Goal: Transaction & Acquisition: Obtain resource

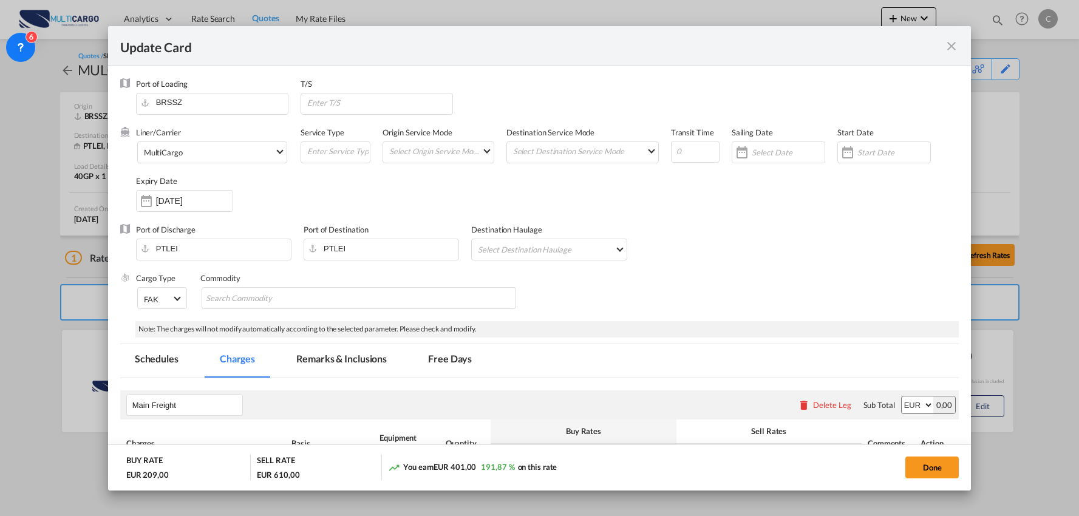
select select "per B/L"
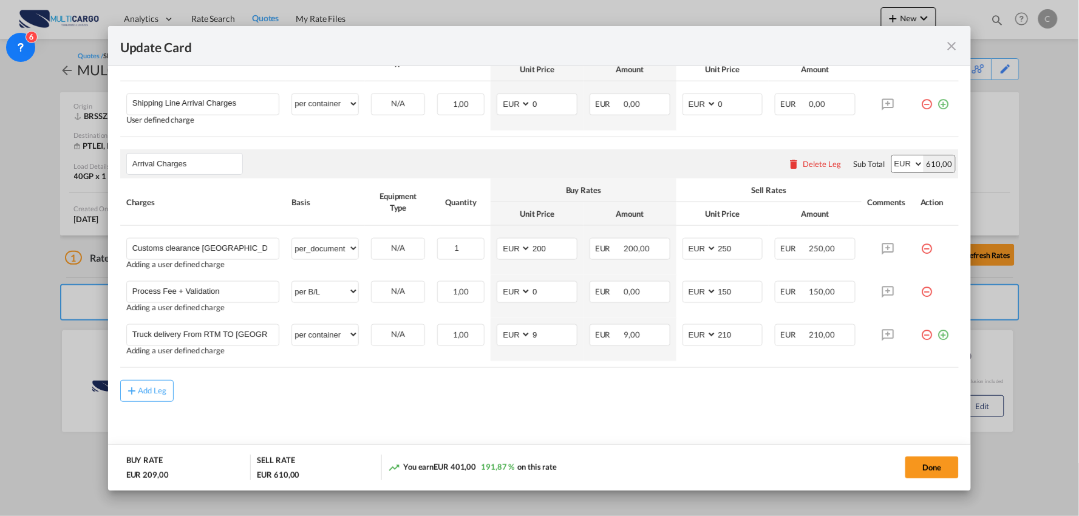
click at [365, 393] on div "Add Leg" at bounding box center [539, 391] width 839 height 22
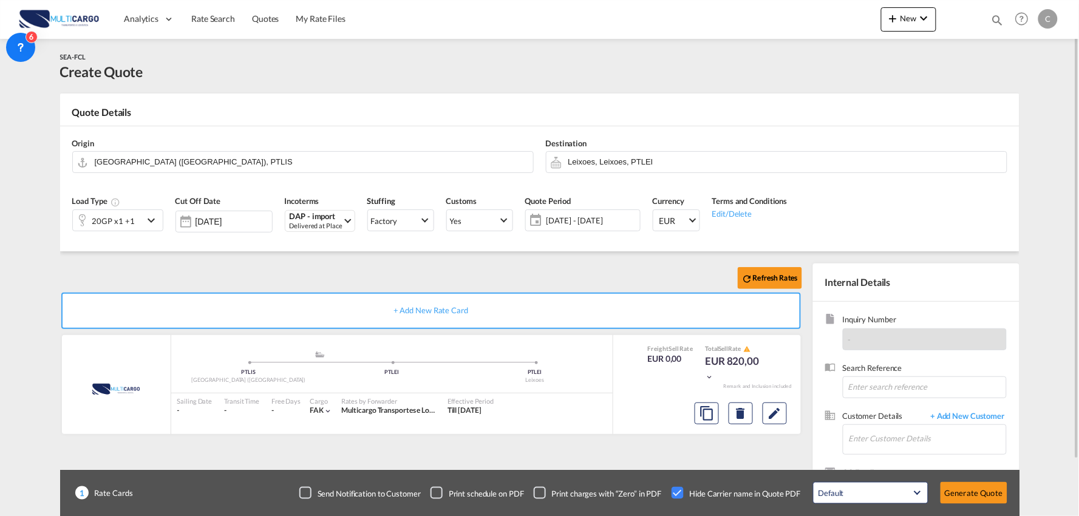
drag, startPoint x: 0, startPoint y: 0, endPoint x: 239, endPoint y: 276, distance: 364.9
click at [239, 276] on div "Refresh Rates" at bounding box center [433, 277] width 747 height 29
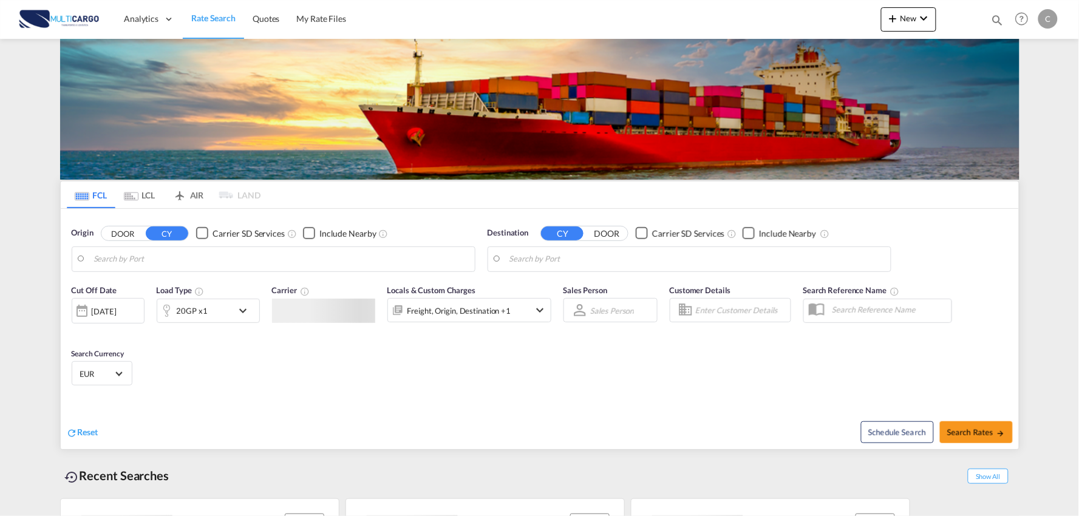
type input "Port of [GEOGRAPHIC_DATA], [GEOGRAPHIC_DATA], [GEOGRAPHIC_DATA]"
type input "Leixoes, Leixoes, PTLEI"
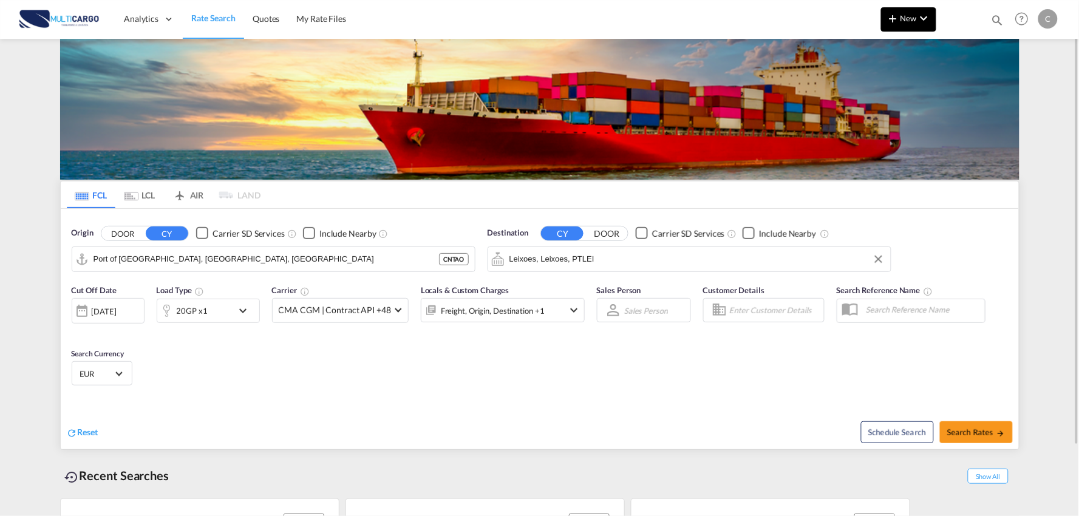
click at [930, 18] on md-icon "icon-chevron-down" at bounding box center [923, 18] width 15 height 15
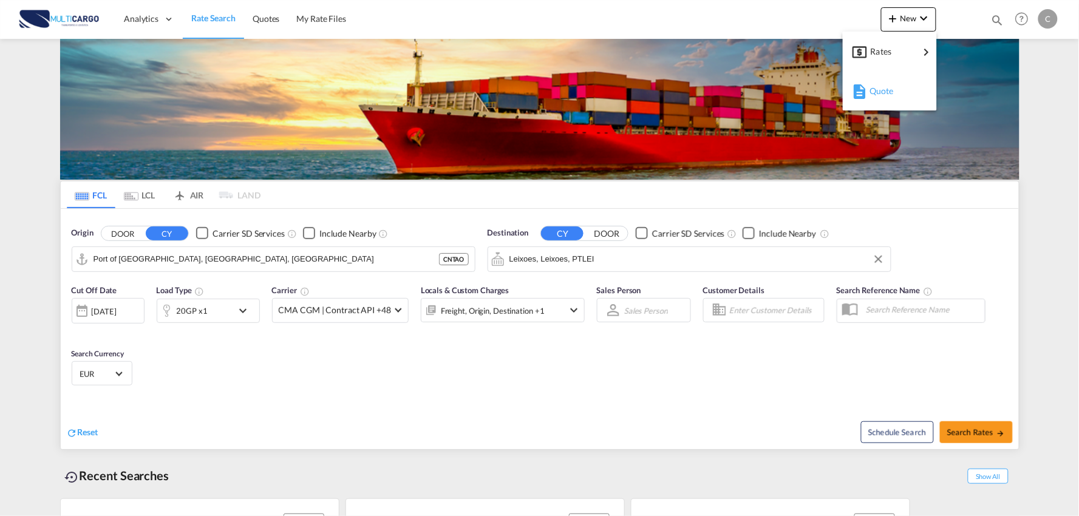
click at [882, 90] on span "Quote" at bounding box center [875, 91] width 13 height 24
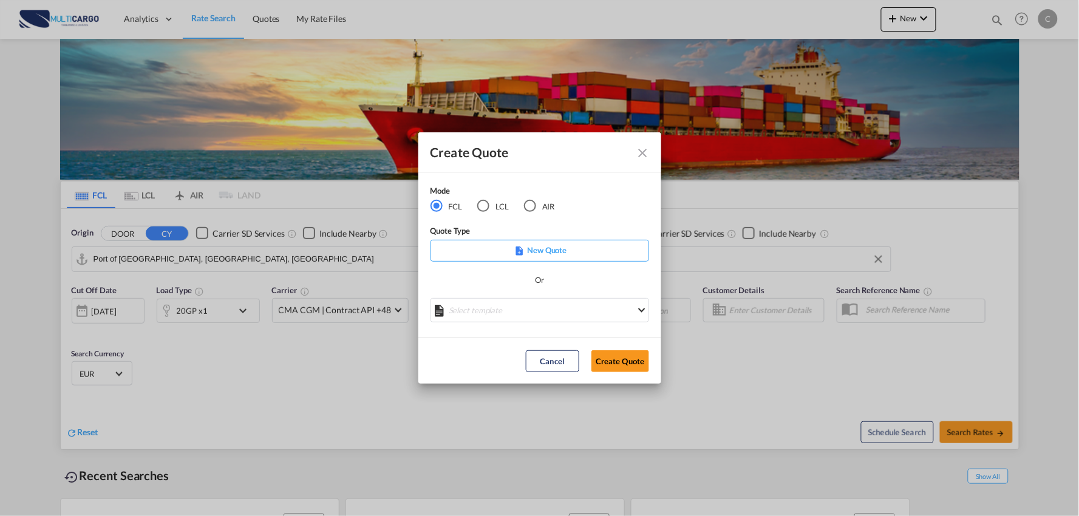
drag, startPoint x: 488, startPoint y: 205, endPoint x: 486, endPoint y: 212, distance: 7.5
click at [488, 206] on div "LCL" at bounding box center [483, 206] width 12 height 12
click at [523, 310] on md-select "Select template EXP LCL Globelink 09/2025 Patricia Barroso | 12 Sep 2025 EXP UK…" at bounding box center [539, 310] width 218 height 24
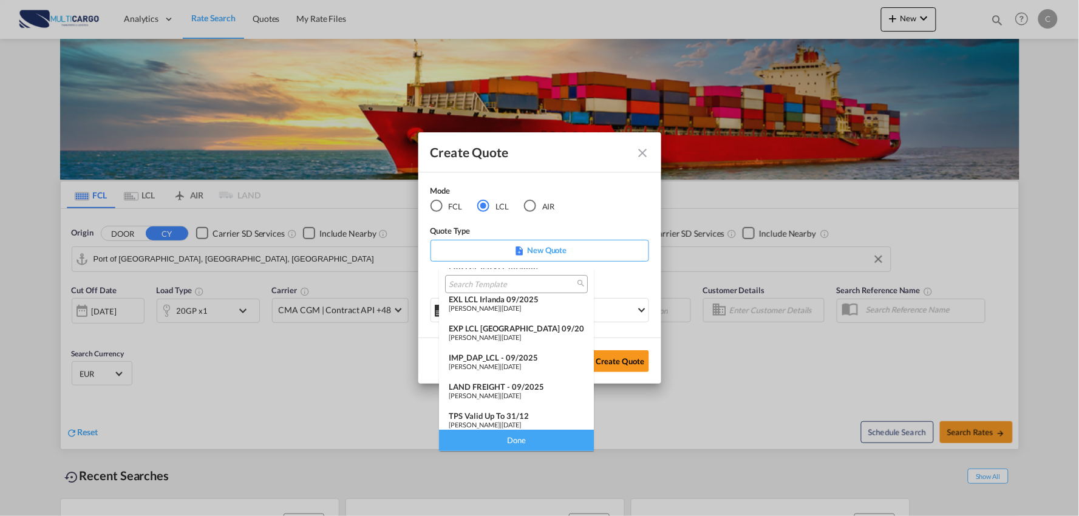
scroll to position [99, 0]
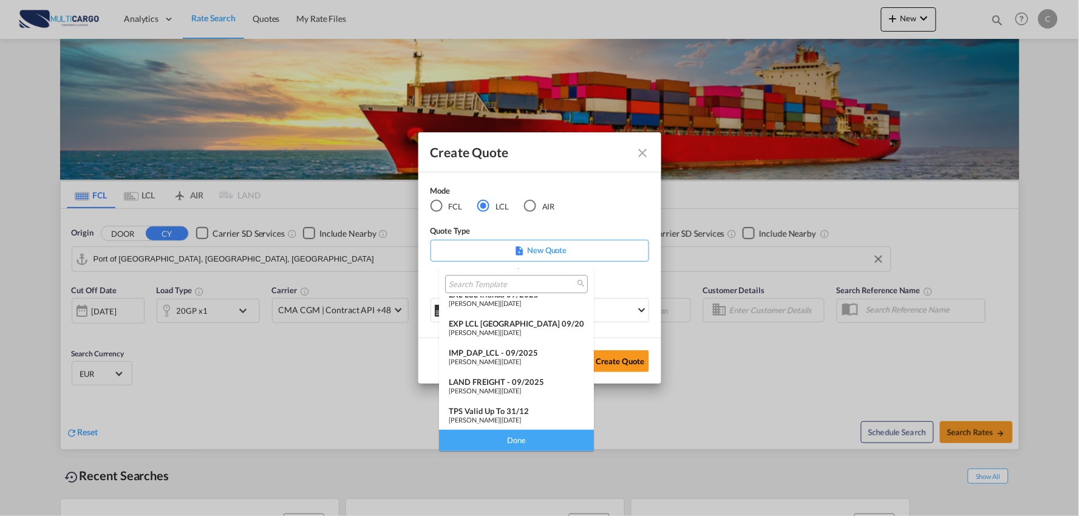
click at [501, 354] on div "IMP_DAP_LCL - 09/2025" at bounding box center [516, 353] width 135 height 10
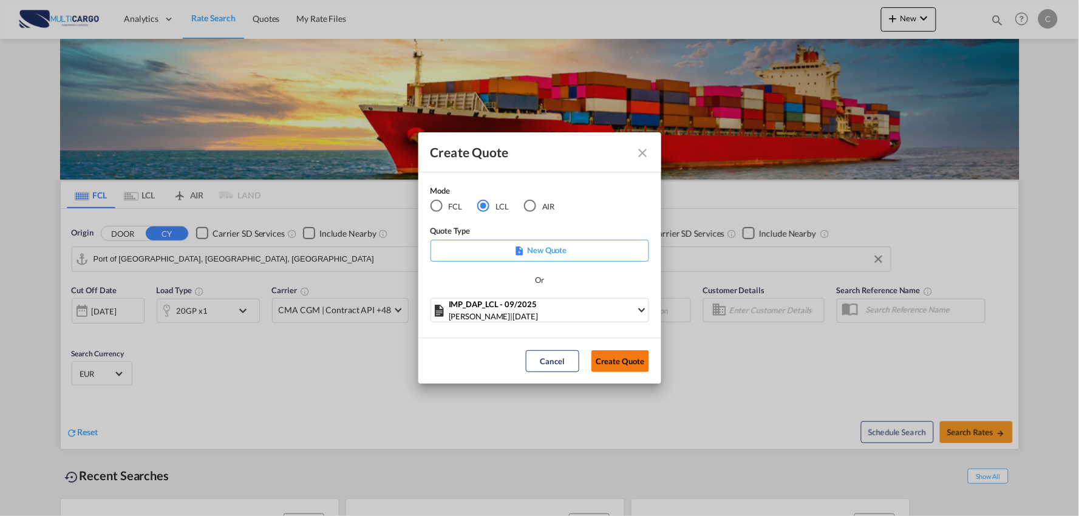
click at [618, 361] on button "Create Quote" at bounding box center [620, 361] width 58 height 22
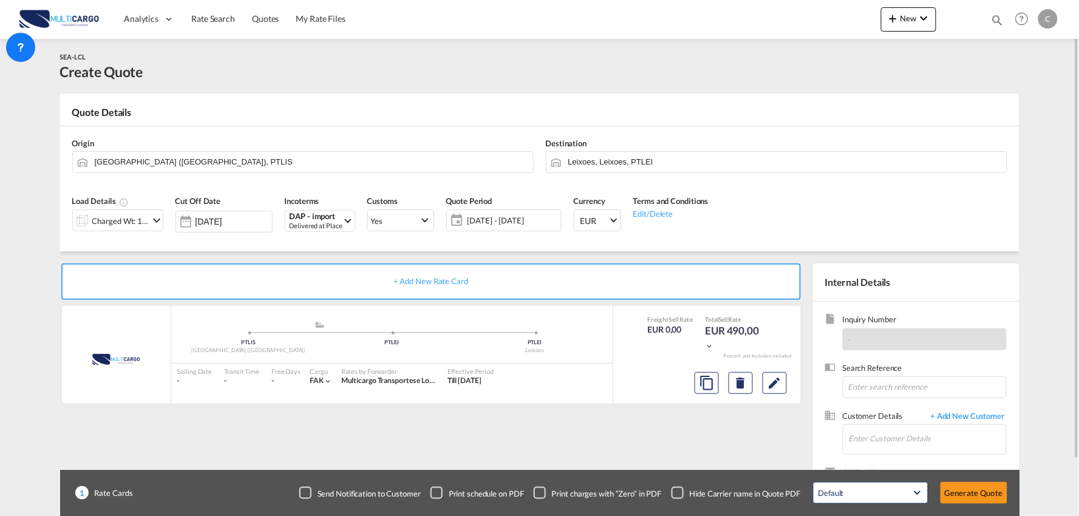
click at [886, 74] on div "SEA-LCL Create Quote" at bounding box center [539, 66] width 959 height 30
click at [903, 22] on span "New" at bounding box center [909, 18] width 46 height 10
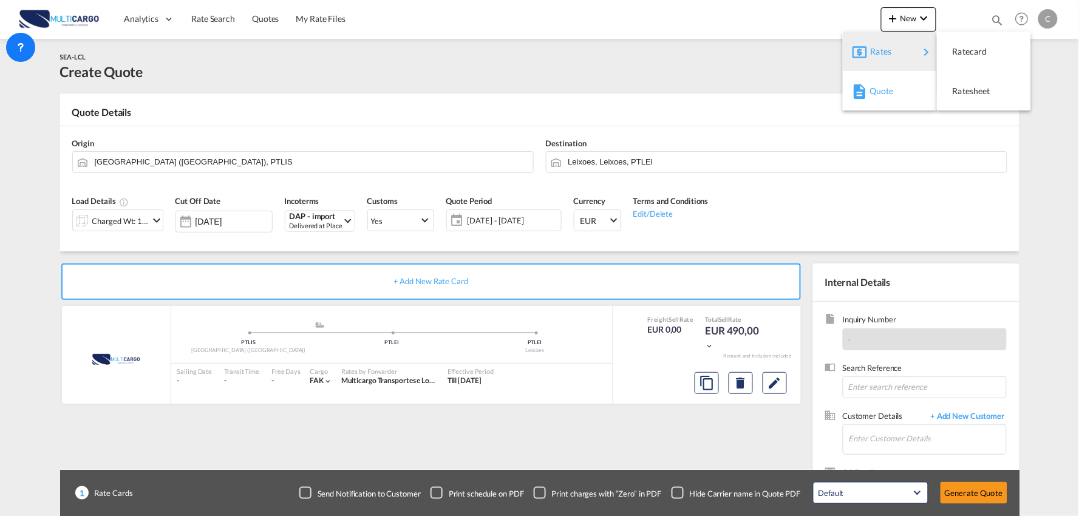
click at [882, 87] on span "Quote" at bounding box center [875, 91] width 13 height 24
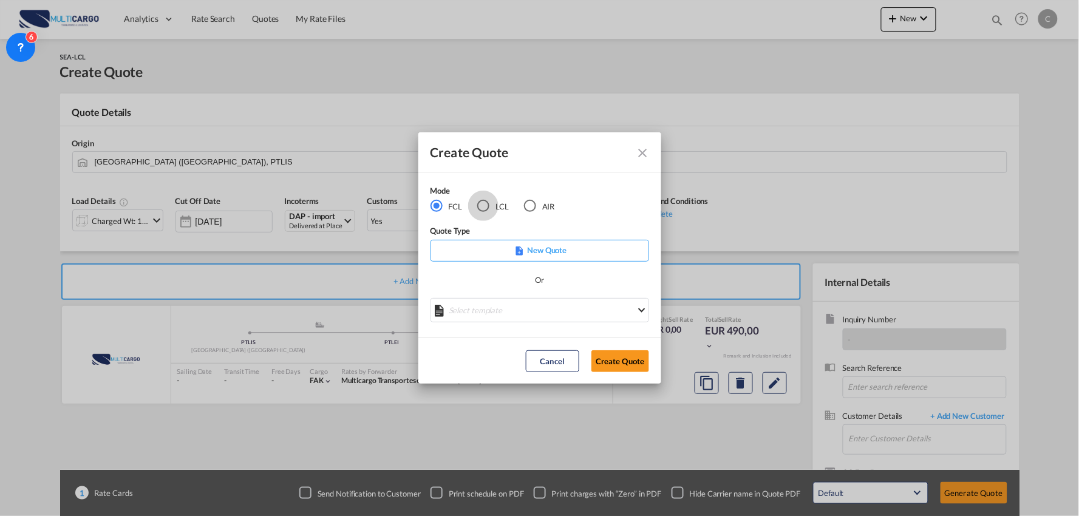
click at [487, 208] on div "LCL" at bounding box center [483, 206] width 12 height 12
click at [538, 310] on md-select "Select template EXP LCL Globelink 09/2025 Patricia Barroso | 12 Sep 2025 EXP UK…" at bounding box center [539, 310] width 218 height 24
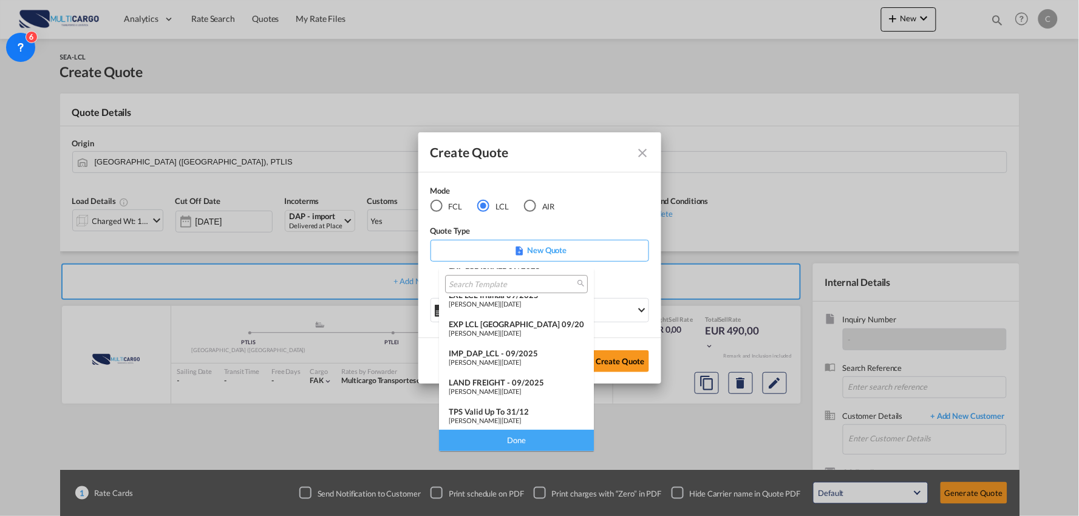
scroll to position [99, 0]
click at [496, 387] on div "Patricia Barroso | 12 Sep 2025" at bounding box center [516, 391] width 135 height 8
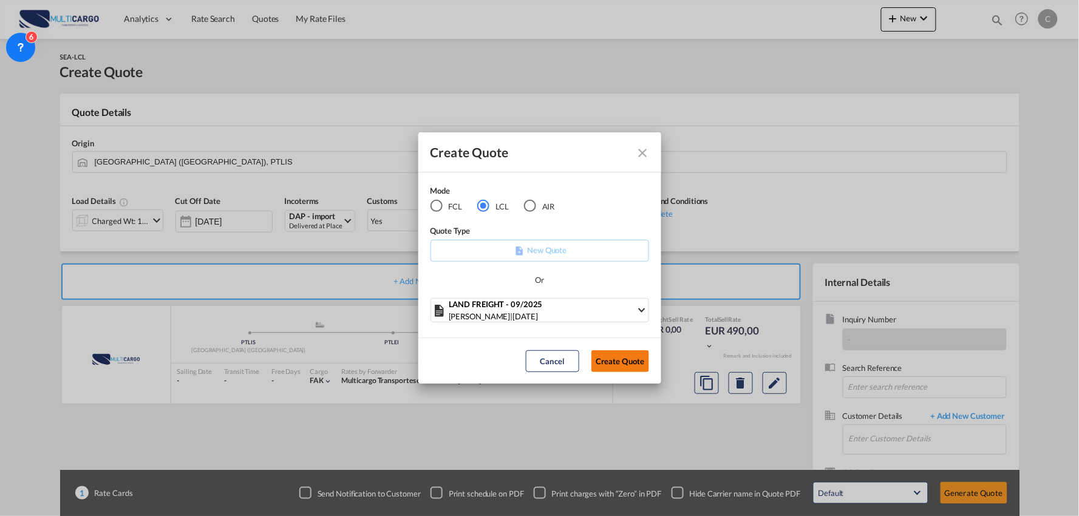
click at [626, 361] on button "Create Quote" at bounding box center [620, 361] width 58 height 22
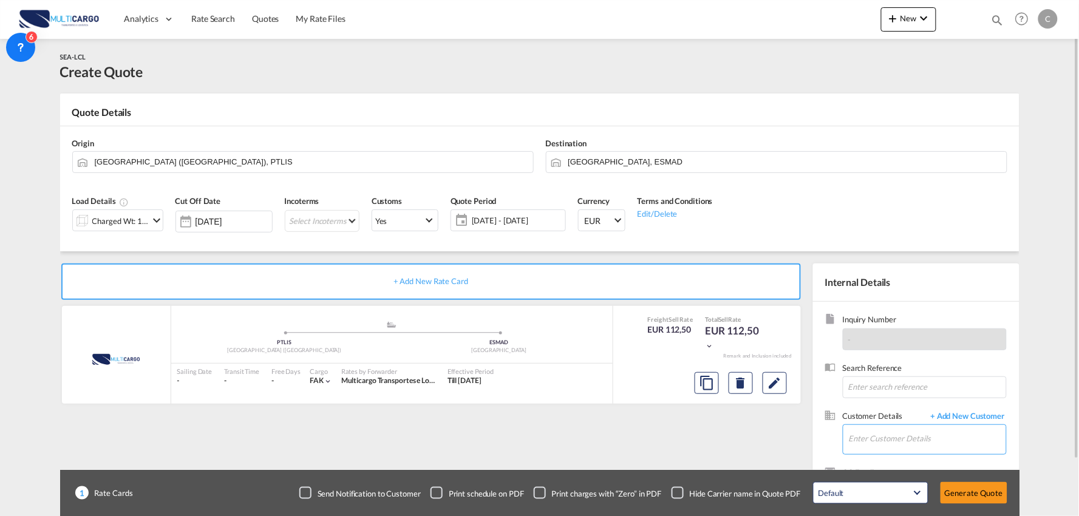
click at [926, 435] on input "Enter Customer Details" at bounding box center [926, 438] width 157 height 27
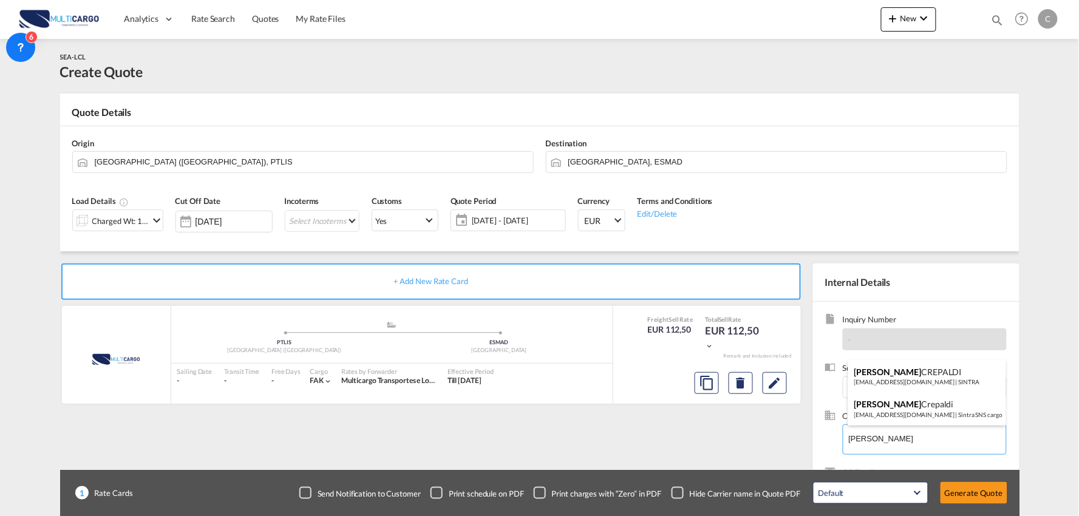
type input "FILIPPO"
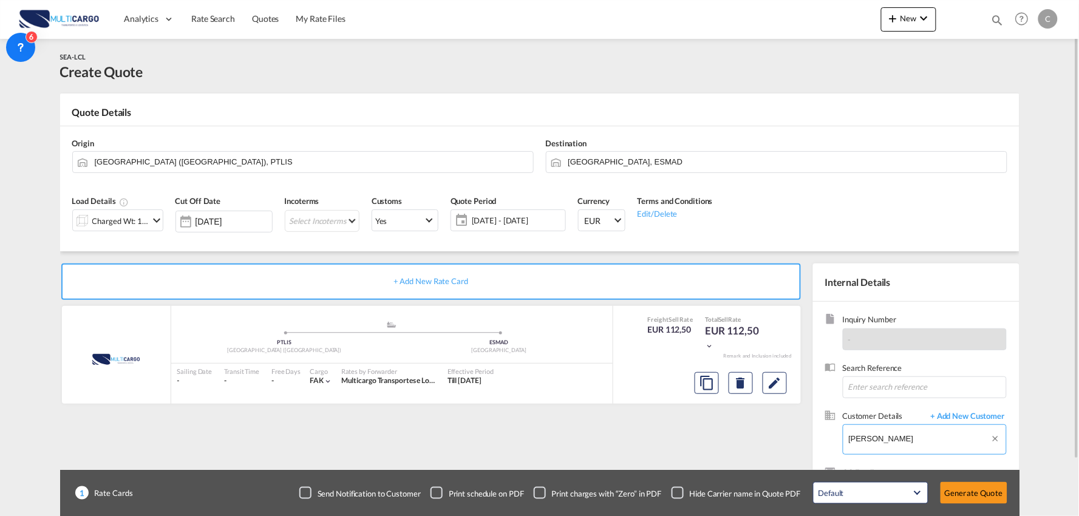
click at [786, 442] on body "Analytics Reports Dashboard Rate Search Quotes My Rate Files Analytics" at bounding box center [539, 258] width 1079 height 516
click at [978, 413] on span "+ Add New Customer" at bounding box center [965, 417] width 82 height 14
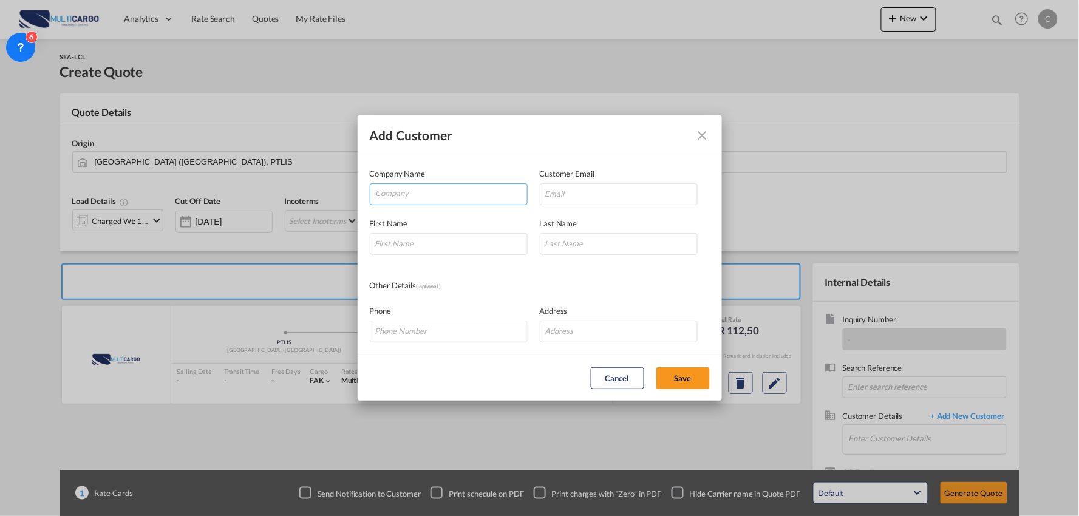
click at [399, 188] on input "Company" at bounding box center [451, 193] width 151 height 18
click at [468, 191] on input "Company" at bounding box center [451, 193] width 151 height 18
paste input "Siv Cargo Srl"
type input "Siv Cargo Srl"
click at [405, 249] on input "Add Customer Company ..." at bounding box center [449, 244] width 158 height 22
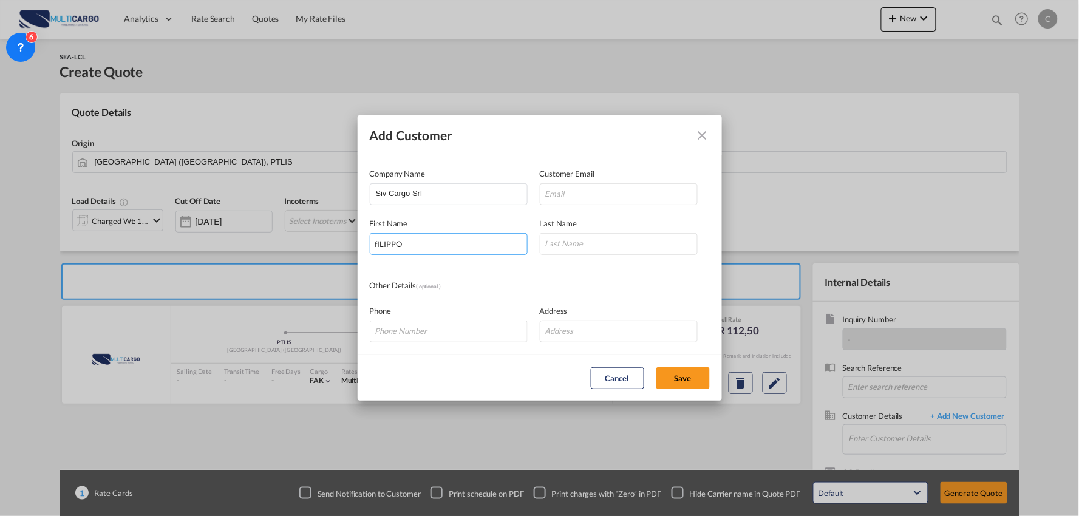
type input "fILIPPO"
drag, startPoint x: 589, startPoint y: 246, endPoint x: 456, endPoint y: 241, distance: 132.4
click at [456, 241] on div "First Name fILIPPO Last Name tASCA" at bounding box center [540, 230] width 340 height 50
type input "tASCA"
drag, startPoint x: 433, startPoint y: 241, endPoint x: 136, endPoint y: 217, distance: 298.3
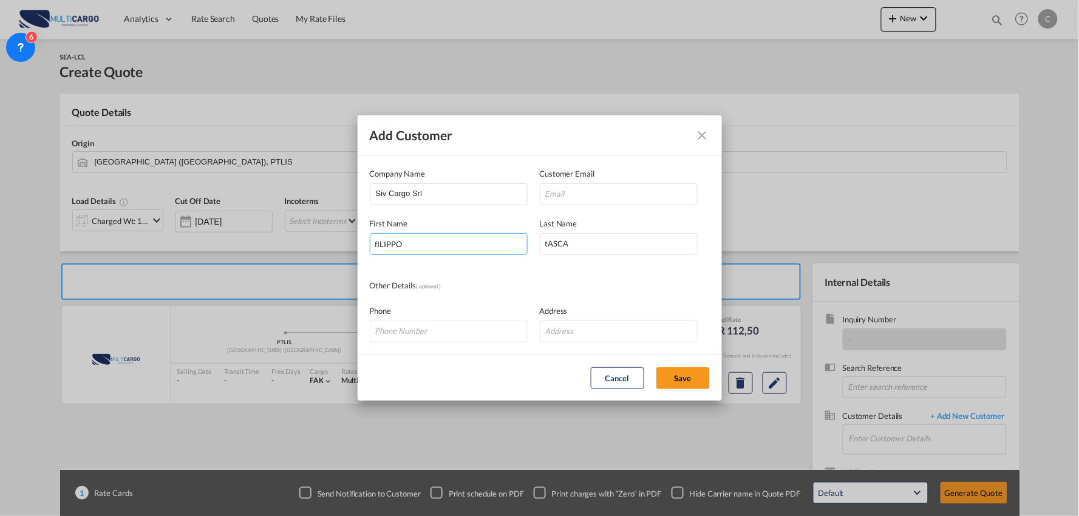
click at [135, 227] on div "Add Customer Company Name Siv Cargo Srl Customer Email First Name fILIPPO Last …" at bounding box center [539, 258] width 1079 height 516
type input "Fillipo"
type input "Tasca"
click at [605, 331] on input "Add Customer Company ..." at bounding box center [619, 331] width 158 height 22
paste input "36030 Costabissara (VI) - Italy"
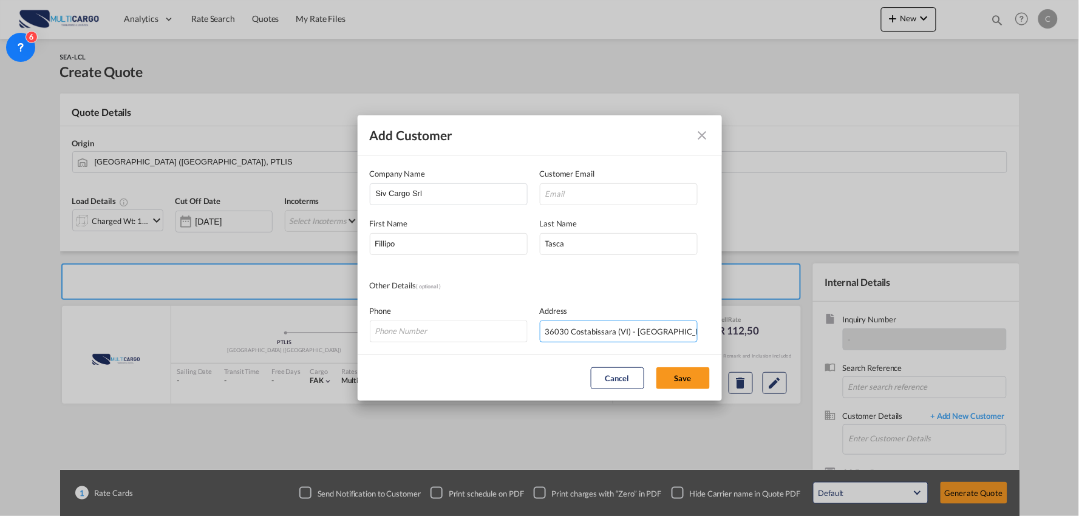
type input "36030 Costabissara (VI) - Italy"
click at [642, 197] on input "'filippo@sivcargo.com'" at bounding box center [619, 194] width 158 height 22
click at [547, 194] on input "'filippo@sivcargo.com" at bounding box center [619, 194] width 158 height 22
type input "filippo@sivcargo.com"
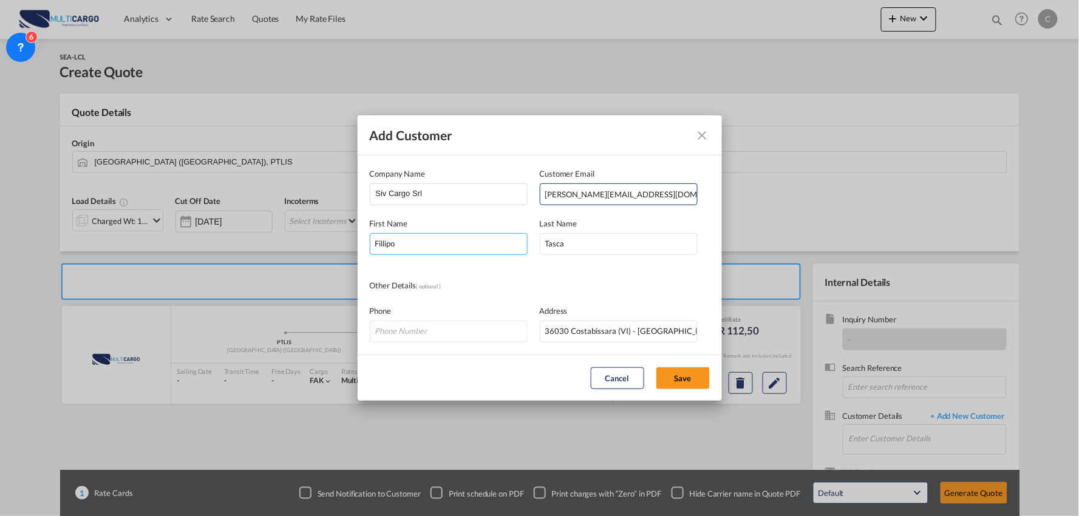
click at [423, 249] on input "Fillipo" at bounding box center [449, 244] width 158 height 22
click at [688, 367] on button "Save" at bounding box center [682, 378] width 53 height 22
type input "Siv Cargo Srl, Fillipo Tasca, filippo@sivcargo.com"
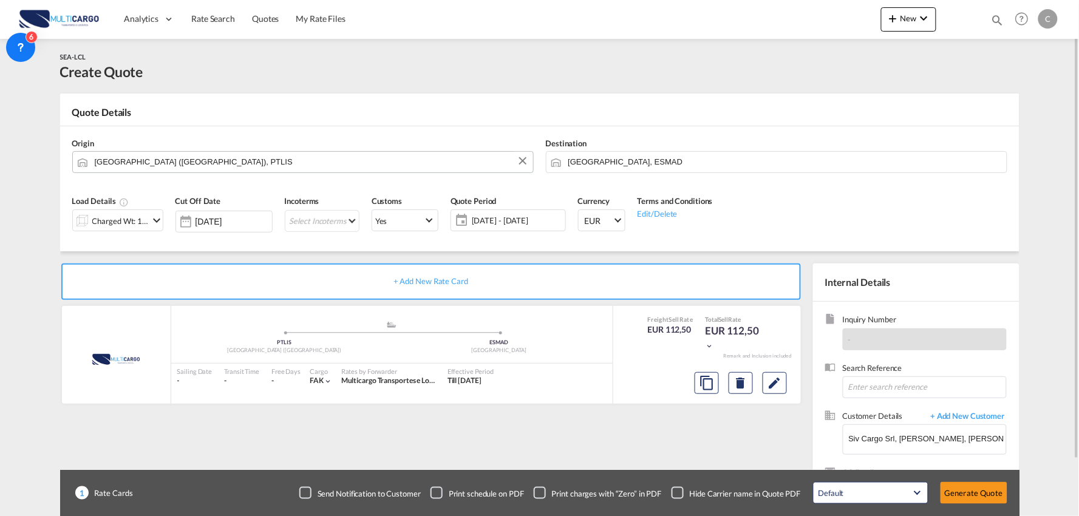
click at [178, 165] on input "Lisbon (Lisboa), PTLIS" at bounding box center [311, 161] width 432 height 21
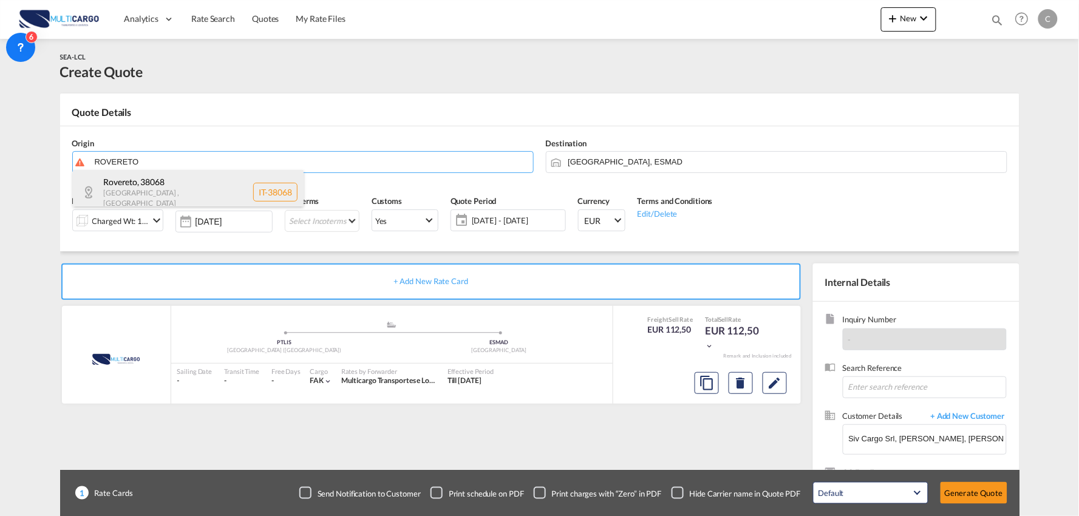
click at [165, 189] on div "Rovereto , 38068 Trentino-Alto Adige , Italy IT-38068" at bounding box center [188, 192] width 231 height 44
type input "IT-38068, Rovereto, Trentino-Alto Adige"
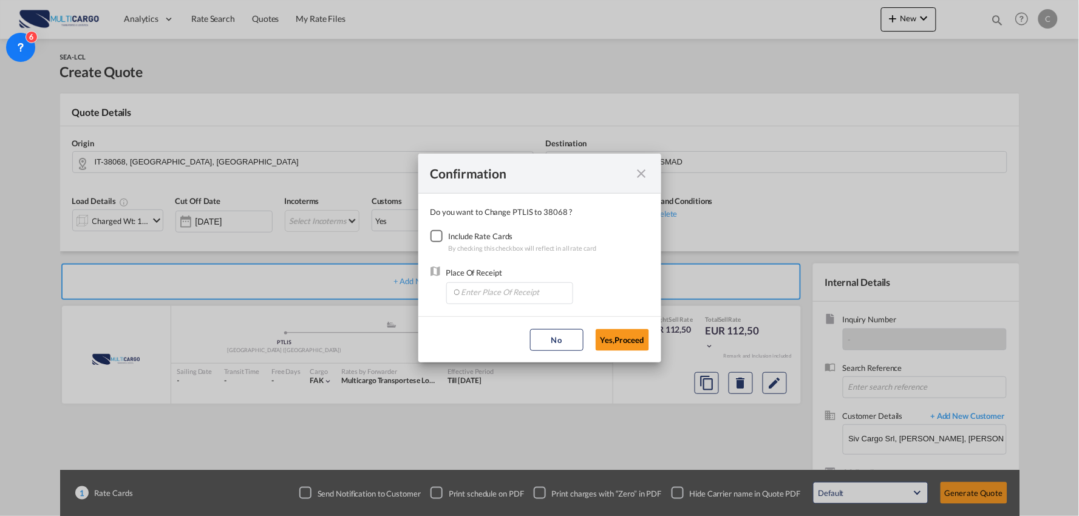
click at [438, 237] on div "Checkbox No Ink" at bounding box center [436, 236] width 12 height 12
click at [628, 337] on button "Yes,Proceed" at bounding box center [621, 340] width 53 height 22
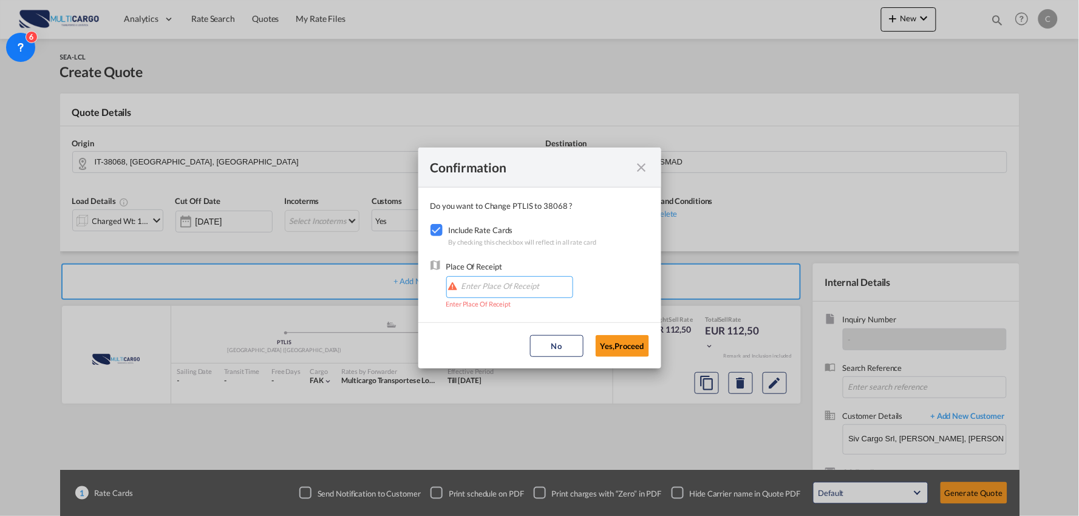
click at [486, 283] on input "Enter Place Of Receipt" at bounding box center [512, 286] width 120 height 18
click at [500, 291] on input "Enter Place Of Receipt" at bounding box center [512, 286] width 120 height 18
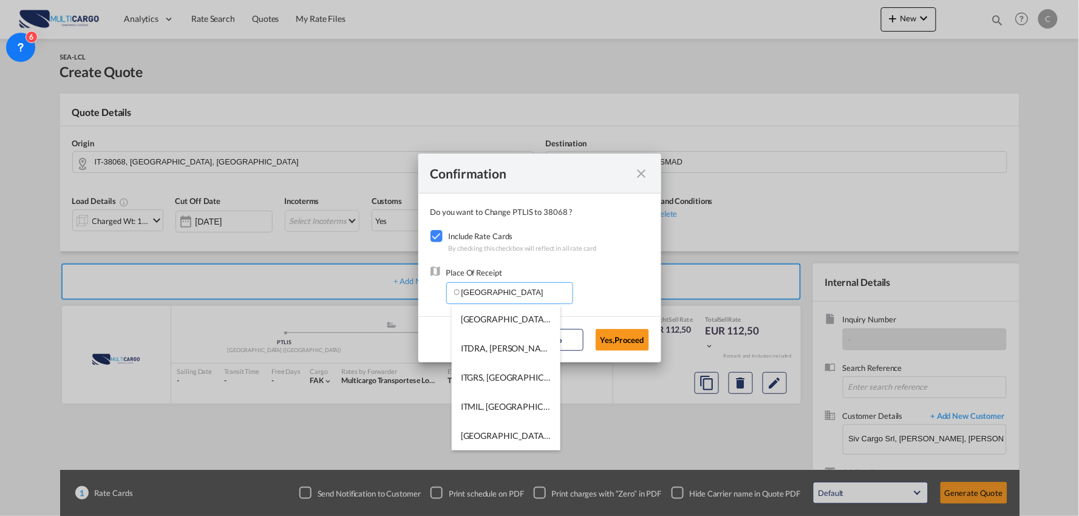
click at [496, 296] on input "ITALY" at bounding box center [512, 292] width 120 height 18
drag, startPoint x: 501, startPoint y: 291, endPoint x: 403, endPoint y: 292, distance: 97.7
click at [403, 292] on div "Confirmation Do you want to Change PTLIS to 38068 ? Include Rate Cards By check…" at bounding box center [539, 258] width 1079 height 516
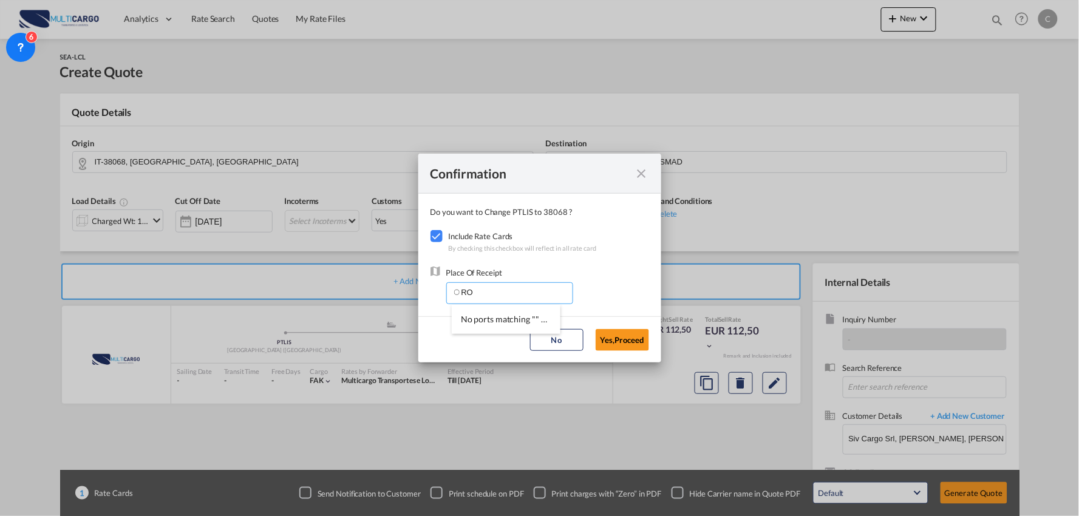
type input "R"
drag, startPoint x: 487, startPoint y: 289, endPoint x: 420, endPoint y: 288, distance: 66.8
click at [420, 288] on md-dialog-content "Do you want to Change PTLIS to 38068 ? Include Rate Cards By checking this chec…" at bounding box center [539, 255] width 243 height 123
click at [519, 317] on span "ITLIV, Leghorn (Livorno), Italy, Southern Europe, Europe" at bounding box center [695, 319] width 469 height 10
type input "ITLIV, Leghorn (Livorno), Italy, Southern Europe, Europe"
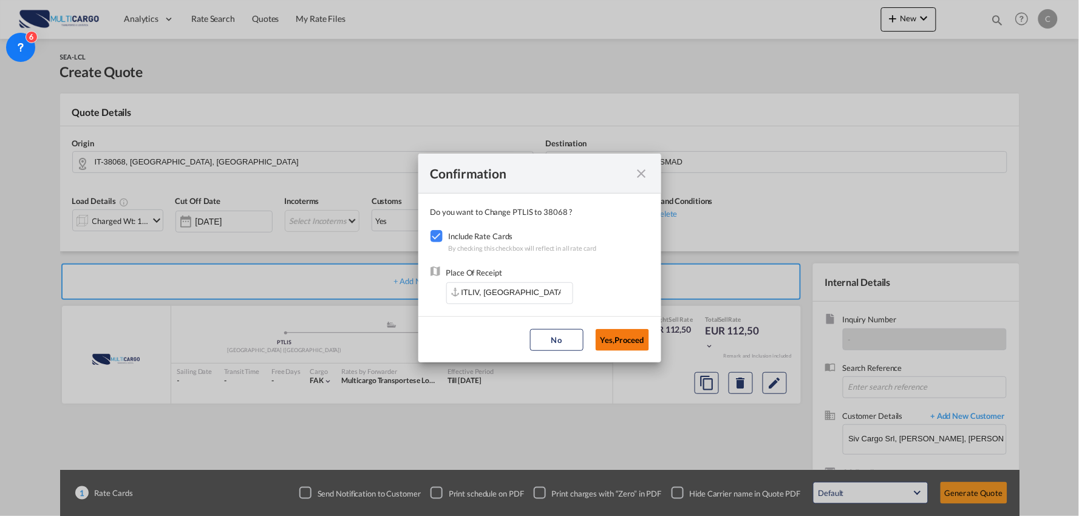
click at [633, 347] on button "Yes,Proceed" at bounding box center [621, 340] width 53 height 22
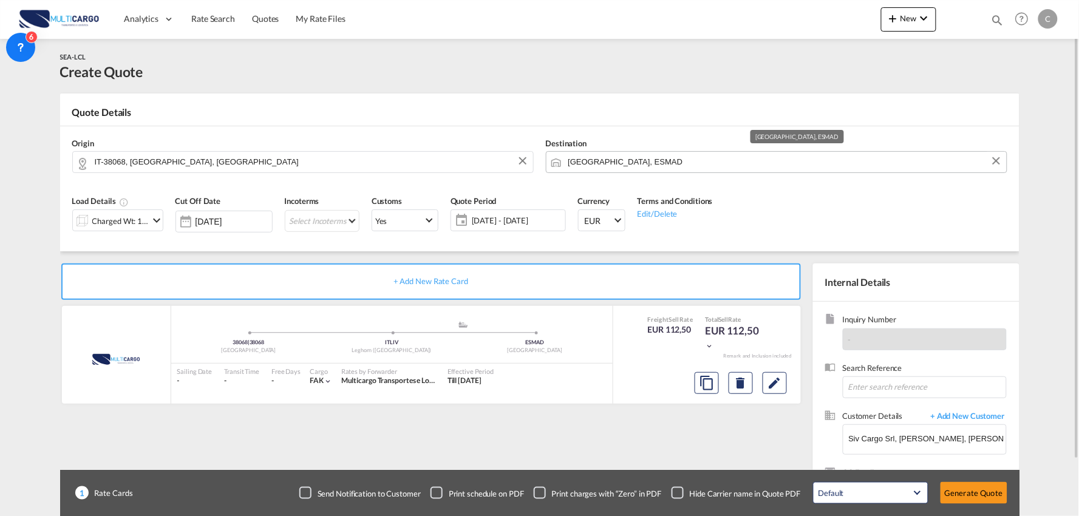
click at [624, 162] on input "Madrid, ESMAD" at bounding box center [784, 161] width 432 height 21
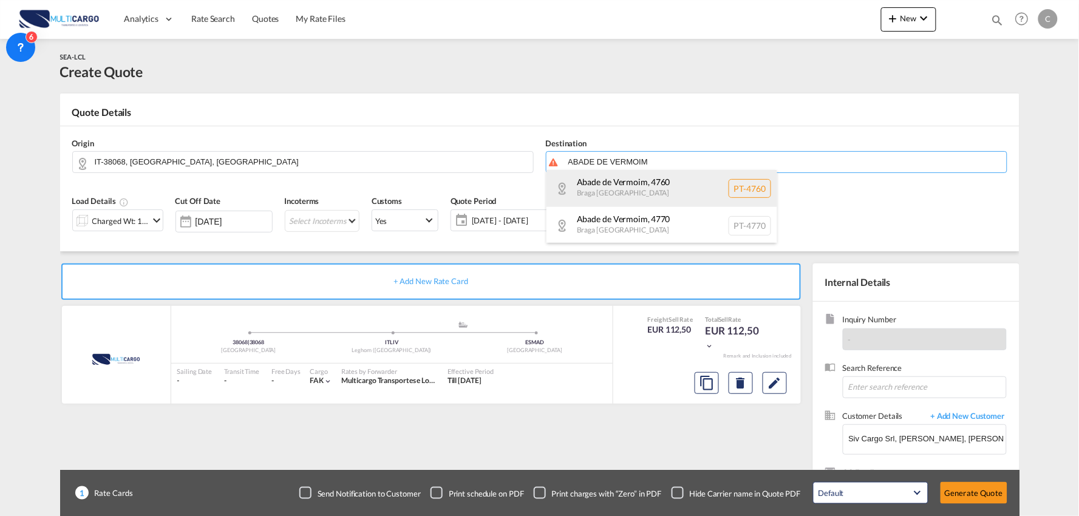
click at [633, 189] on div "Abade de Vermoim , 4760 Braga Portugal PT-4760" at bounding box center [661, 188] width 231 height 37
type input "PT-4760, Abade de Vermoim, Braga"
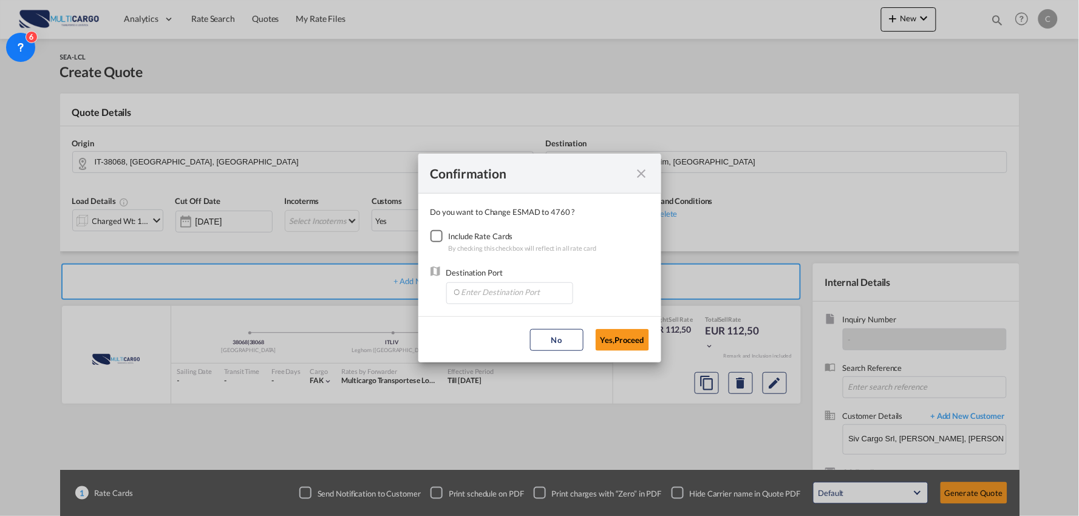
click at [435, 235] on div "Checkbox No Ink" at bounding box center [436, 236] width 12 height 12
click at [518, 292] on input "Enter Destination Port" at bounding box center [512, 292] width 120 height 18
click at [489, 319] on span "PTLEI, Leixoes, Portugal, Southern Europe, Europe" at bounding box center [621, 319] width 320 height 10
type input "PTLEI, Leixoes, Portugal, Southern Europe, Europe"
click at [639, 336] on button "Yes,Proceed" at bounding box center [621, 340] width 53 height 22
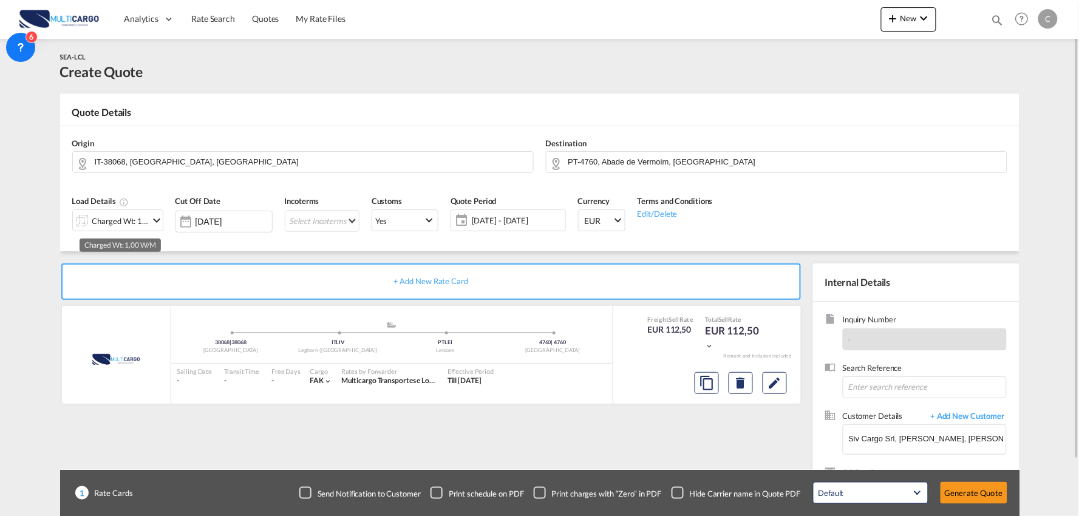
click at [135, 225] on div "Charged Wt: 1,00 W/M" at bounding box center [120, 220] width 57 height 17
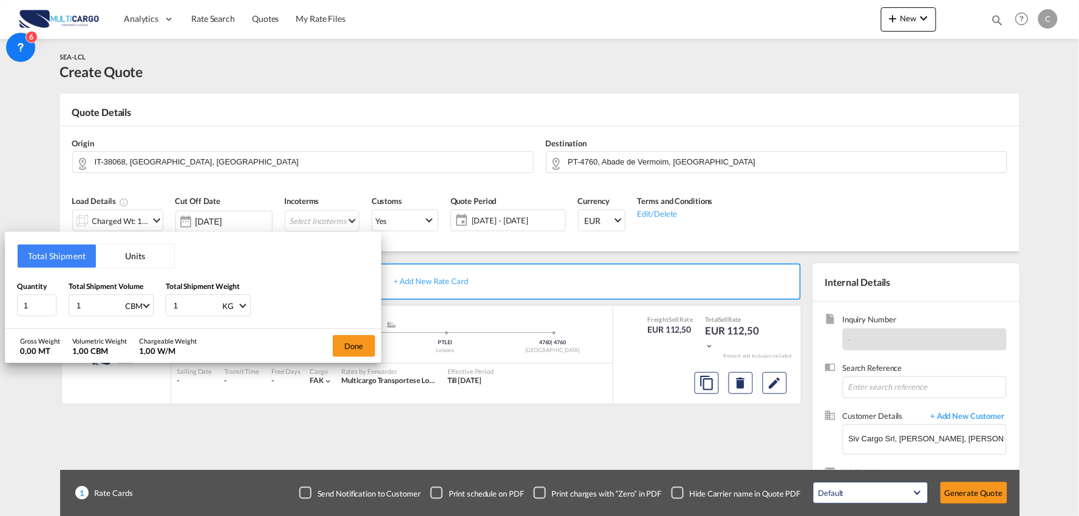
click at [975, 496] on div "Total Shipment Units Quantity 1 Total Shipment Volume 1 CBM CBM CFT Total Shipm…" at bounding box center [539, 258] width 1079 height 516
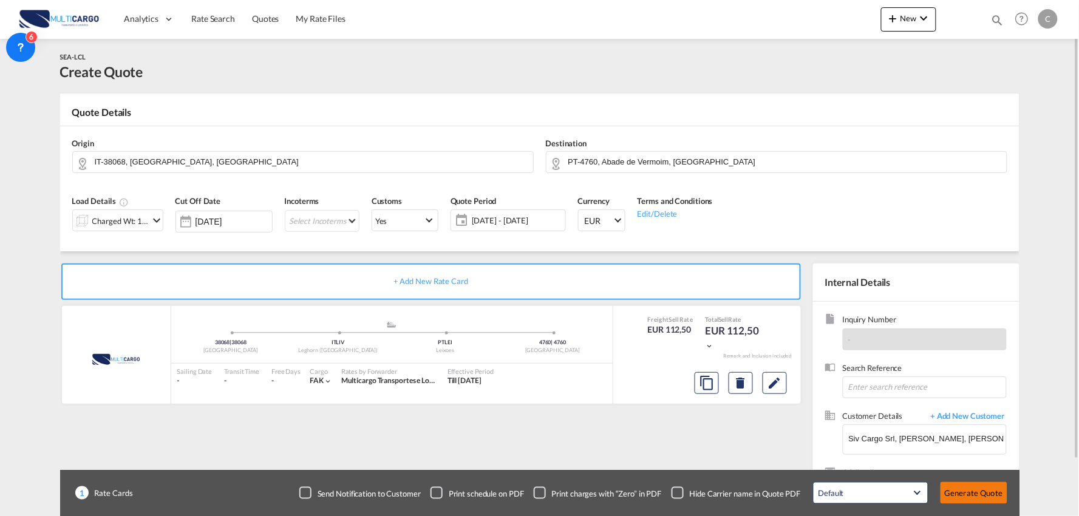
click at [982, 490] on button "Generate Quote" at bounding box center [973, 493] width 67 height 22
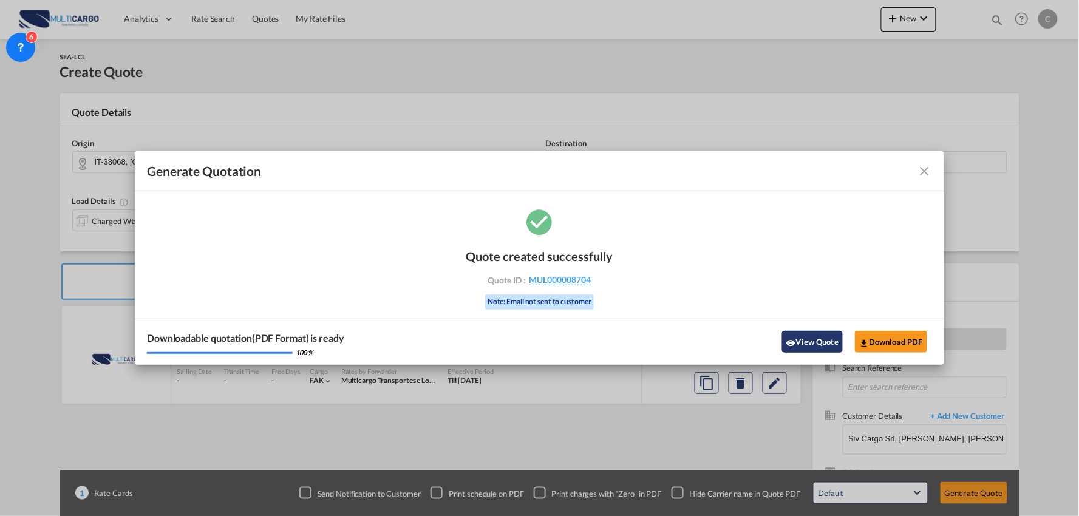
click at [816, 340] on button "View Quote" at bounding box center [812, 342] width 61 height 22
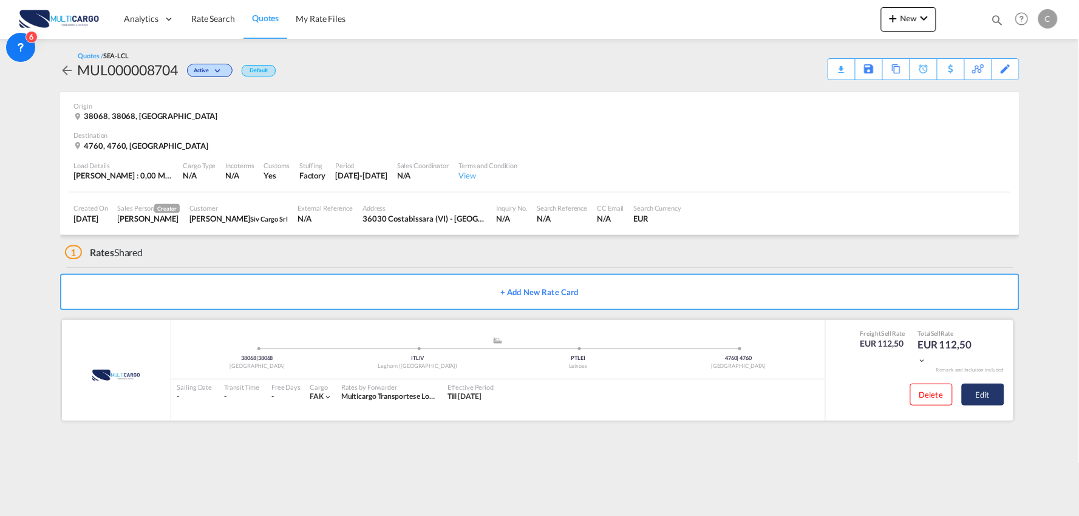
click at [993, 387] on button "Edit" at bounding box center [982, 395] width 42 height 22
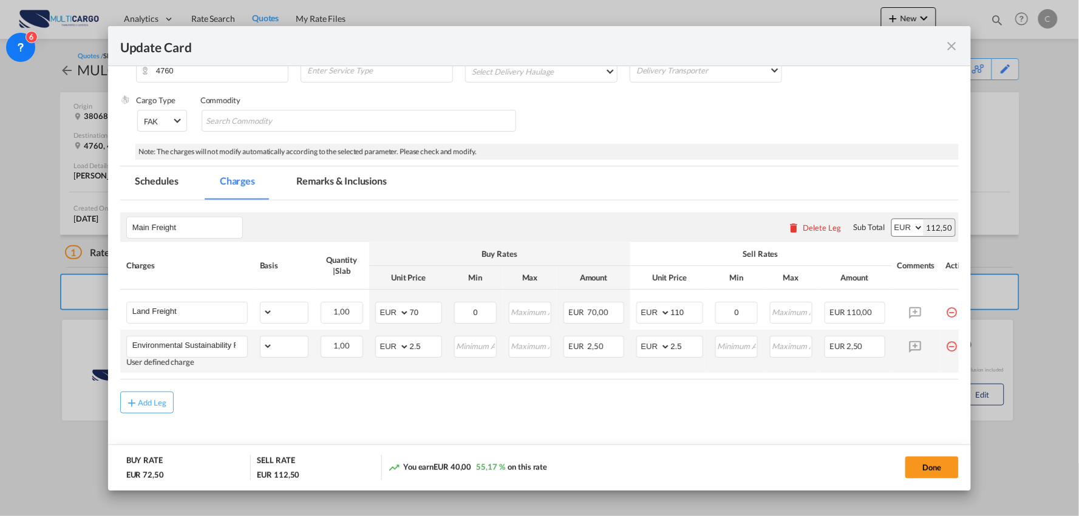
select select "per_shipment"
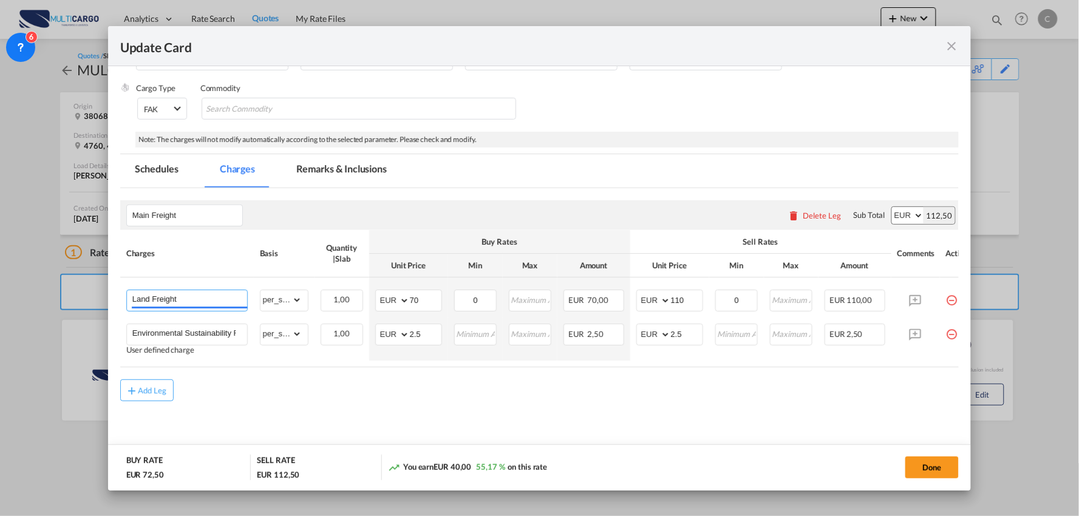
drag, startPoint x: 189, startPoint y: 299, endPoint x: 47, endPoint y: 282, distance: 143.0
click at [51, 284] on div "Update Card Pickup Door 38068 Pickup Service Type Pickup Haulage Select Pickup …" at bounding box center [539, 258] width 1079 height 516
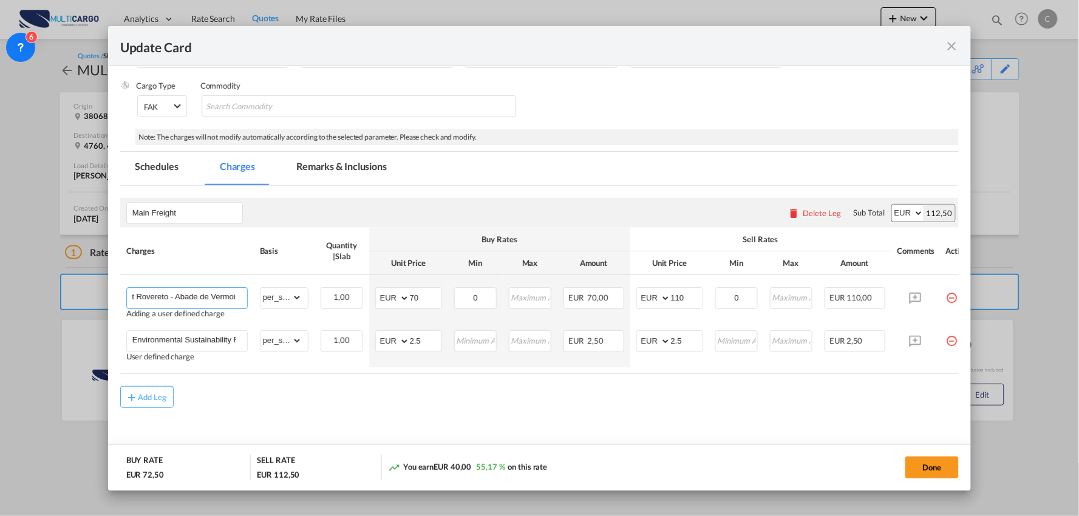
scroll to position [0, 38]
type input "Transport Rovereto - Abade de Vermoim"
click at [242, 401] on div "Add Leg" at bounding box center [539, 397] width 839 height 22
click at [226, 343] on input "Environmental Sustainability Fee" at bounding box center [189, 340] width 115 height 18
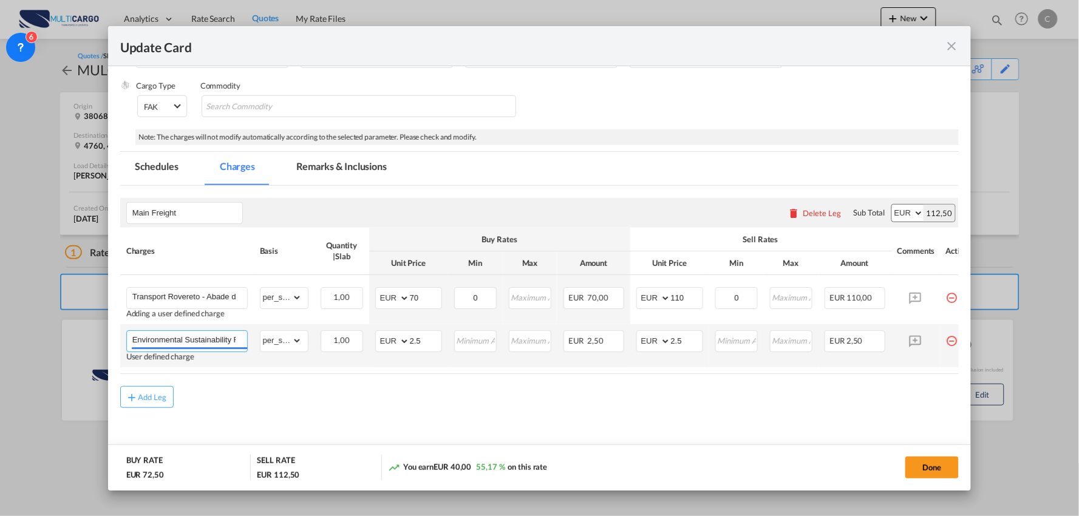
click at [226, 343] on input "Environmental Sustainability Fee" at bounding box center [189, 340] width 115 height 18
type input "p"
type input "Process Fee"
drag, startPoint x: 496, startPoint y: 432, endPoint x: 683, endPoint y: 331, distance: 212.4
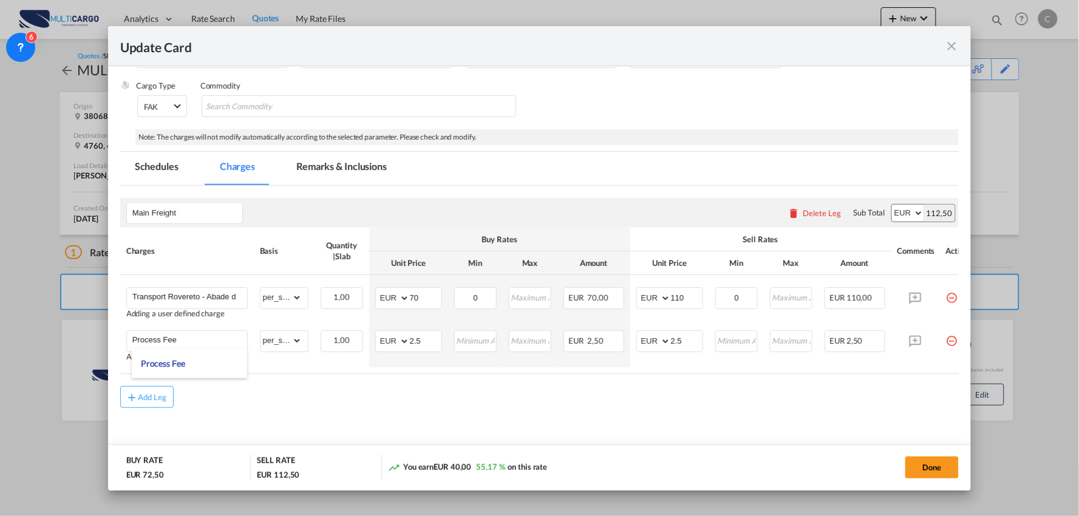
click at [496, 432] on md-content "Main Freight Please enter leg name Leg Name Already Exists Delete Leg Sub Total…" at bounding box center [539, 326] width 839 height 280
drag, startPoint x: 691, startPoint y: 344, endPoint x: 616, endPoint y: 344, distance: 74.7
click at [626, 344] on tr "Process Fee Adding a user defined charge Please Enter Already Exists gross_weig…" at bounding box center [550, 345] width 860 height 43
type input "95"
drag, startPoint x: 422, startPoint y: 336, endPoint x: 374, endPoint y: 339, distance: 48.6
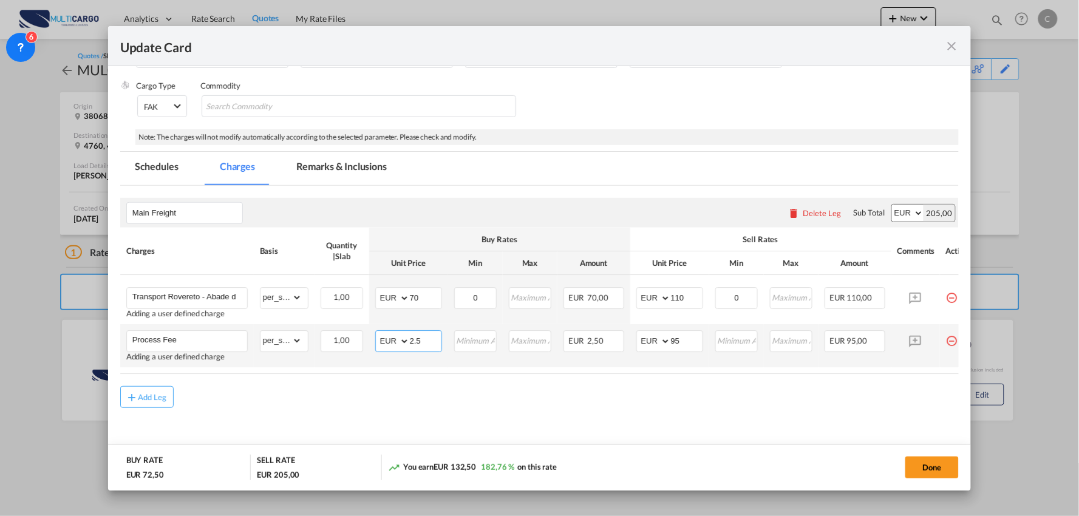
click at [379, 338] on md-input-container "AED AFN ALL AMD ANG AOA ARS AUD AWG AZN BAM BBD BDT BGN BHD BIF BMD BND BOB BRL…" at bounding box center [408, 341] width 67 height 22
type input "0"
click at [278, 383] on air-lcl-rate-modification "Main Freight Please enter leg name Leg Name Already Exists Delete Leg Sub Total…" at bounding box center [539, 297] width 839 height 222
drag, startPoint x: 290, startPoint y: 341, endPoint x: 291, endPoint y: 332, distance: 9.2
click at [290, 341] on select "gross_weight volumetric_weight per_shipment per_bl per_km per_hawb per_kg flat …" at bounding box center [280, 340] width 41 height 19
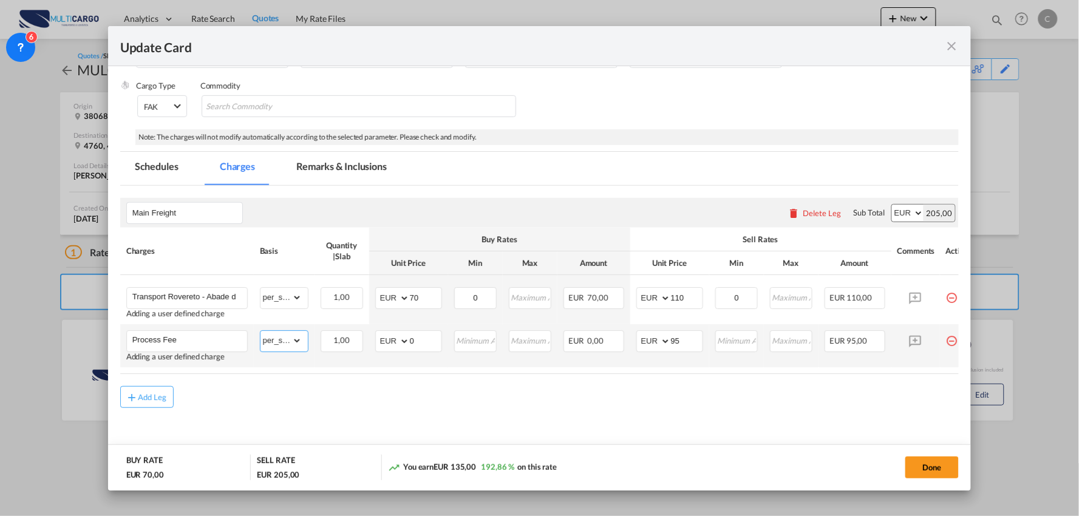
select select "per_bl"
click at [260, 331] on select "gross_weight volumetric_weight per_shipment per_bl per_km per_hawb per_kg flat …" at bounding box center [280, 340] width 41 height 19
drag, startPoint x: 356, startPoint y: 389, endPoint x: 284, endPoint y: 334, distance: 90.1
click at [354, 389] on div "Add Leg" at bounding box center [539, 397] width 839 height 22
drag, startPoint x: 421, startPoint y: 296, endPoint x: 356, endPoint y: 298, distance: 65.0
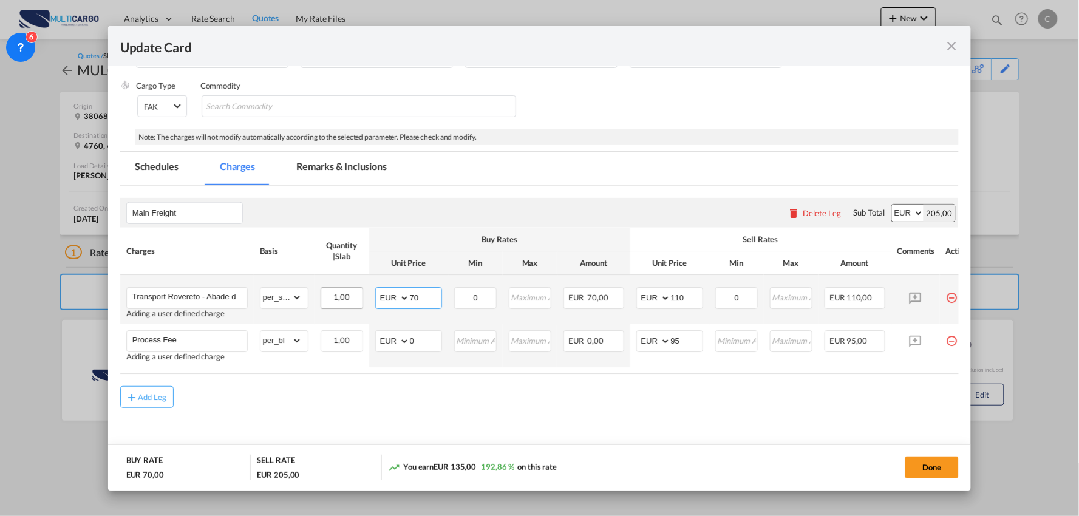
click at [349, 298] on tr "Transport Rovereto - Abade de Vermoim Adding a user defined charge Please Enter…" at bounding box center [550, 299] width 860 height 49
type input "2810"
drag, startPoint x: 691, startPoint y: 294, endPoint x: 598, endPoint y: 294, distance: 92.3
click at [596, 294] on tr "Transport Rovereto - Abade de Vermoim Adding a user defined charge Please Enter…" at bounding box center [550, 299] width 860 height 49
type input "3150"
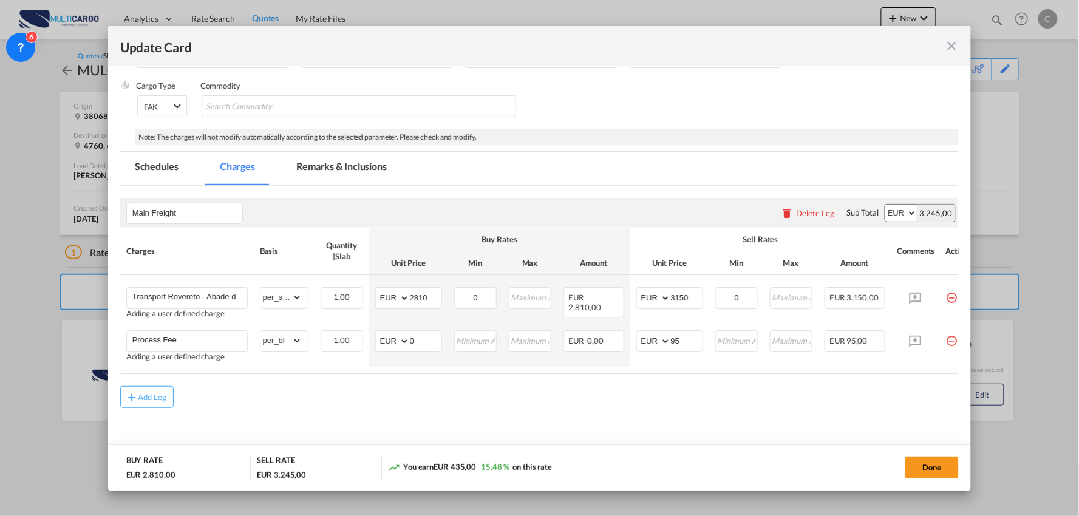
click at [731, 391] on div "Add Leg" at bounding box center [539, 397] width 839 height 22
click at [926, 470] on button "Done" at bounding box center [931, 467] width 53 height 22
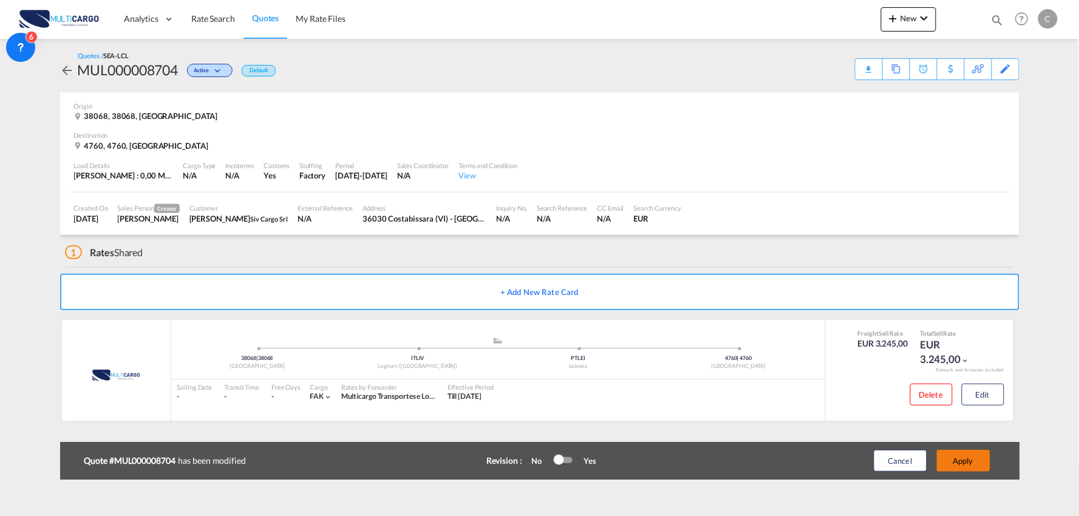
click at [969, 457] on button "Apply" at bounding box center [962, 461] width 53 height 22
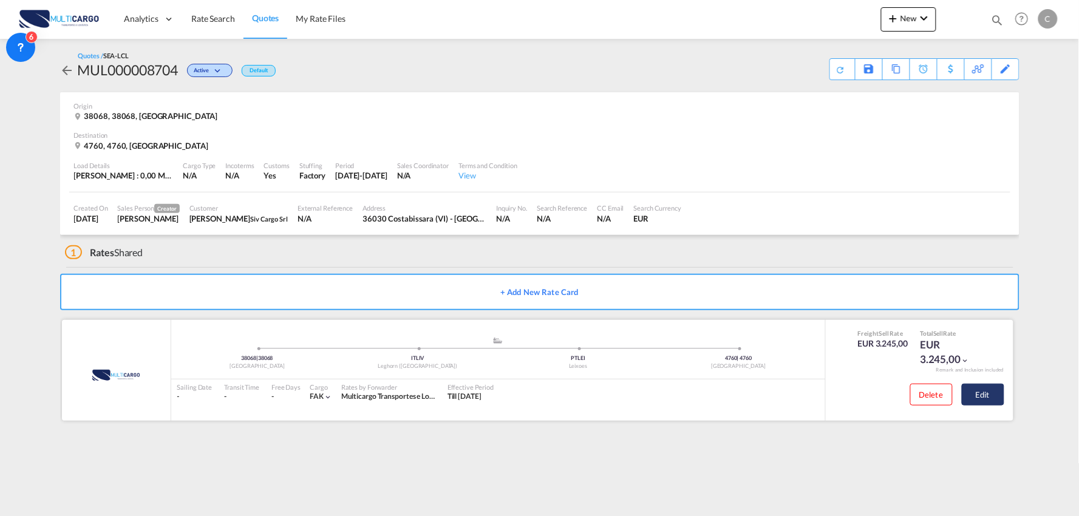
click at [991, 395] on button "Edit" at bounding box center [982, 395] width 42 height 22
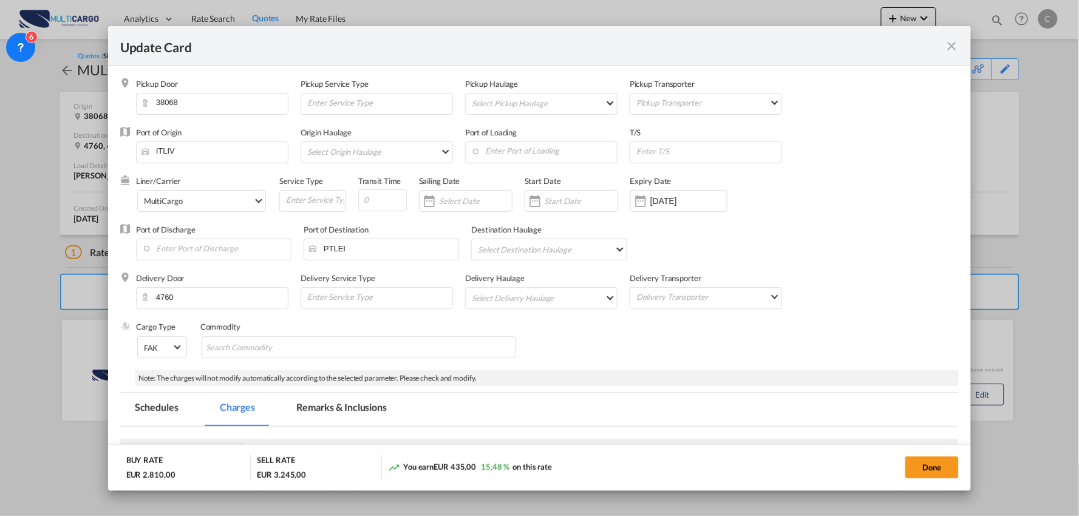
click at [329, 415] on md-tab-item "Remarks & Inclusions" at bounding box center [342, 409] width 120 height 33
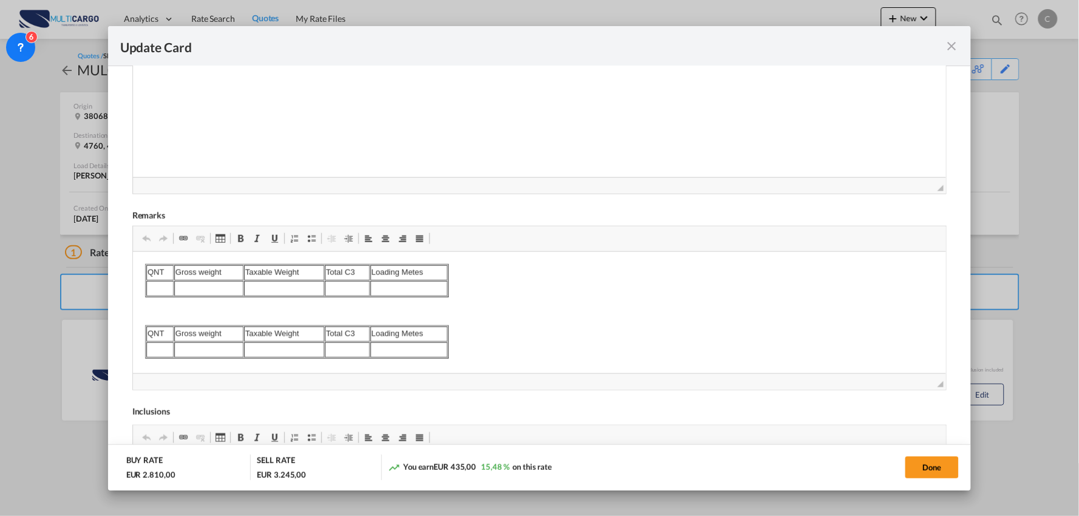
scroll to position [539, 0]
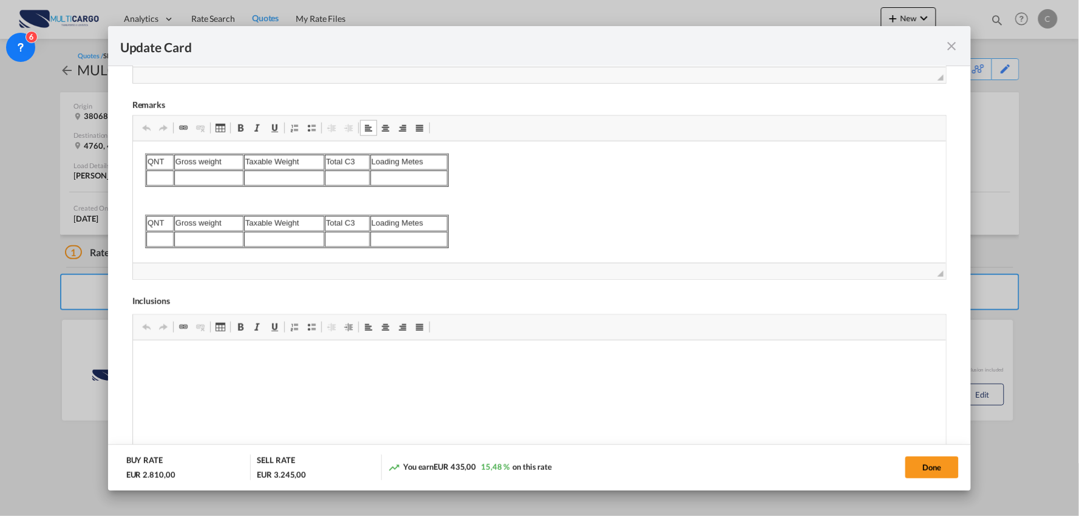
drag, startPoint x: 480, startPoint y: 230, endPoint x: 394, endPoint y: 202, distance: 90.8
drag, startPoint x: 457, startPoint y: 240, endPoint x: 110, endPoint y: 143, distance: 360.1
click at [132, 143] on html "QNT Gross weight Taxable Weight Total C3 Loading Metes QNT Gross weight Taxable…" at bounding box center [538, 200] width 813 height 119
drag, startPoint x: 463, startPoint y: 237, endPoint x: 108, endPoint y: 146, distance: 366.4
click at [132, 146] on html "QNT E Taxable Weight Total C3 Loading Metes QNT Gross weight Taxable Weight Tot…" at bounding box center [538, 200] width 813 height 119
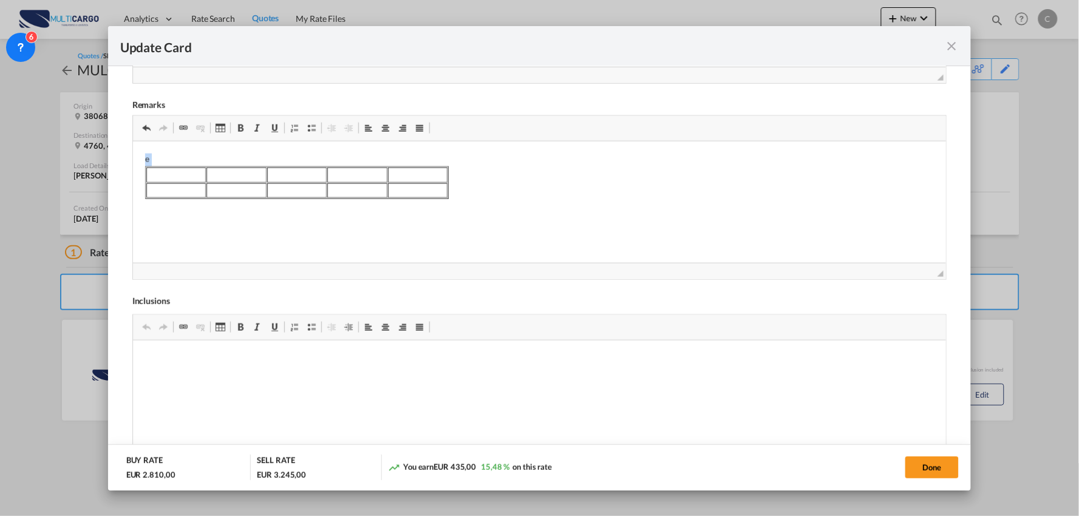
drag, startPoint x: 483, startPoint y: 186, endPoint x: 157, endPoint y: 159, distance: 327.1
click at [157, 159] on body "e" at bounding box center [538, 177] width 789 height 46
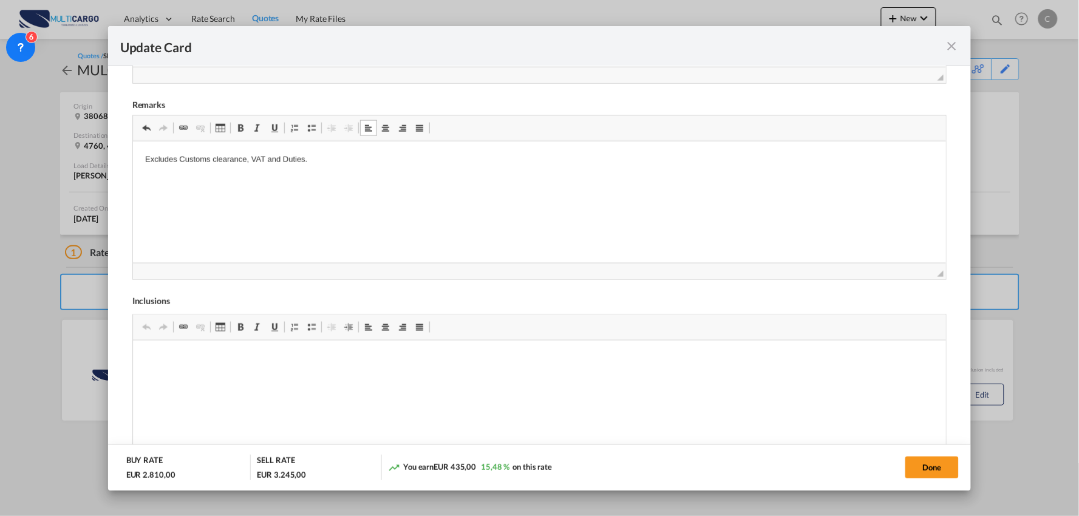
click at [178, 154] on p "Excludes Customs clearance, VAT and Duties." at bounding box center [538, 160] width 789 height 13
click at [188, 178] on p "Insurance" at bounding box center [538, 180] width 789 height 13
click at [146, 197] on p "Customs clearance, VAT and Duties." at bounding box center [538, 201] width 789 height 13
click at [271, 202] on p "Customs clearance, VAT and Duties." at bounding box center [538, 201] width 789 height 13
click at [274, 202] on p "Customs clearance, VAT and Duties." at bounding box center [538, 201] width 789 height 13
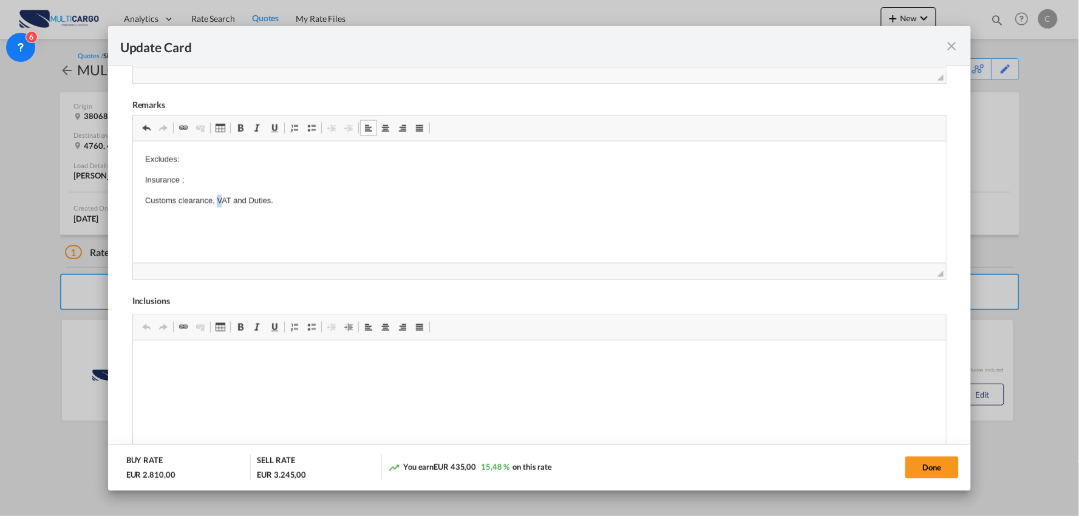
click at [215, 201] on p "Customs clearance, VAT and Duties." at bounding box center [538, 201] width 789 height 13
click at [208, 216] on p "VAT and Duties." at bounding box center [538, 221] width 789 height 13
drag, startPoint x: 195, startPoint y: 157, endPoint x: 147, endPoint y: 155, distance: 48.0
click at [147, 155] on p "Excludes:" at bounding box center [538, 160] width 789 height 13
click at [179, 160] on p "Excludes:" at bounding box center [538, 160] width 789 height 13
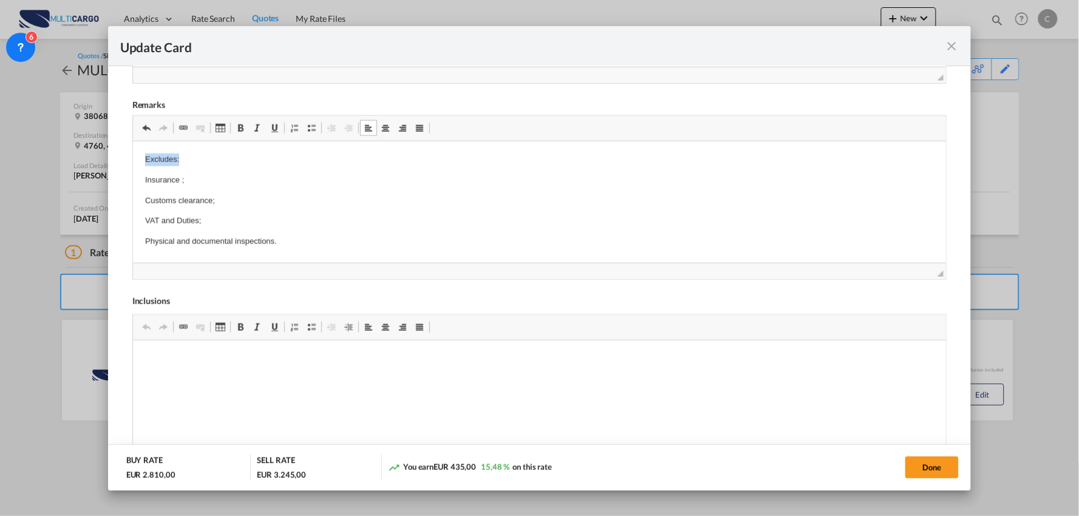
drag, startPoint x: 194, startPoint y: 159, endPoint x: 135, endPoint y: 157, distance: 59.5
click at [136, 155] on html "Excludes: Insurance ; Customs clearance; VAT and Duties; Physical and documenta…" at bounding box center [538, 200] width 813 height 119
drag, startPoint x: 239, startPoint y: 129, endPoint x: 241, endPoint y: 137, distance: 8.7
click at [239, 129] on span "Update Card Pickup ..." at bounding box center [240, 128] width 10 height 10
drag, startPoint x: 307, startPoint y: 212, endPoint x: 440, endPoint y: 256, distance: 139.7
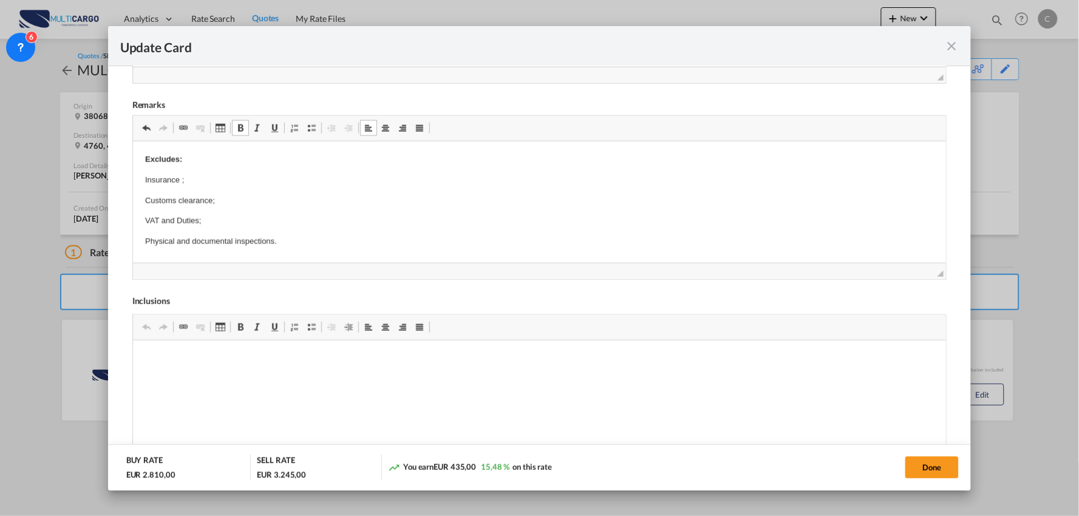
click at [307, 212] on body "Excludes: Insurance ; Customs clearance; VAT and Duties; Physical and documenta…" at bounding box center [538, 201] width 789 height 95
click at [921, 466] on button "Done" at bounding box center [931, 467] width 53 height 22
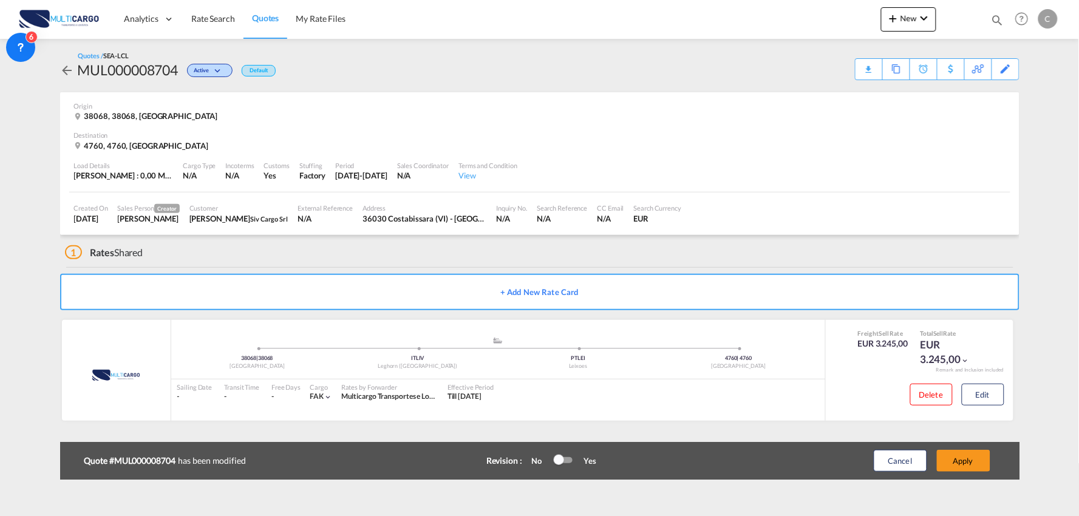
scroll to position [219, 0]
click at [974, 458] on button "Apply" at bounding box center [962, 461] width 53 height 22
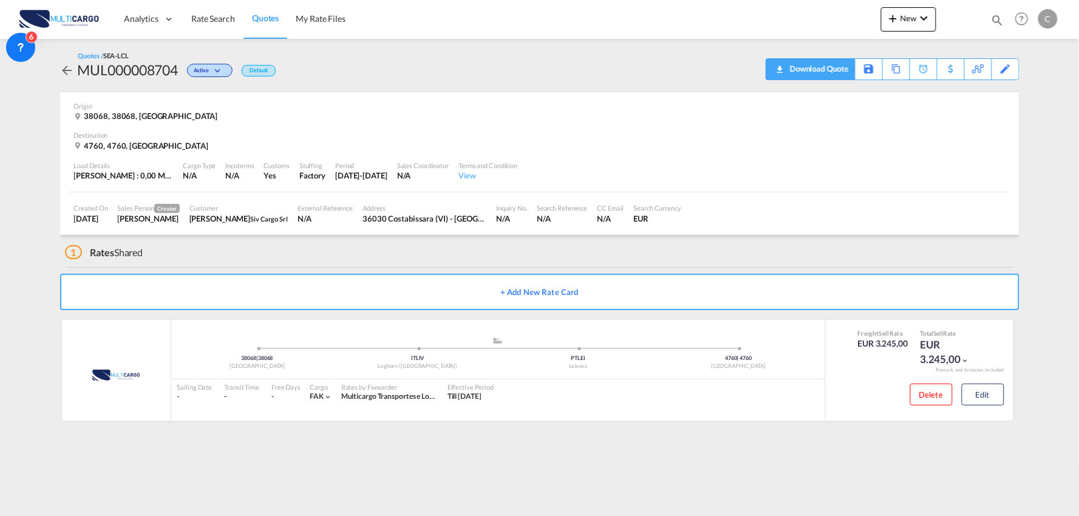
click at [830, 59] on div "Download Quote" at bounding box center [818, 68] width 62 height 19
